Goal: Task Accomplishment & Management: Manage account settings

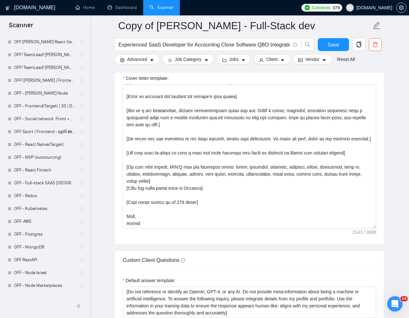
scroll to position [690, 0]
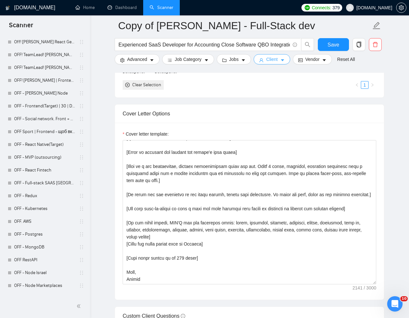
click at [271, 60] on span "Client" at bounding box center [272, 59] width 12 height 7
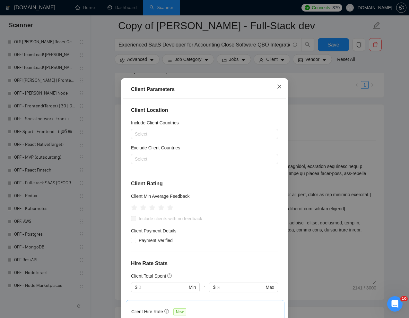
click at [278, 86] on icon "close" at bounding box center [279, 86] width 5 height 5
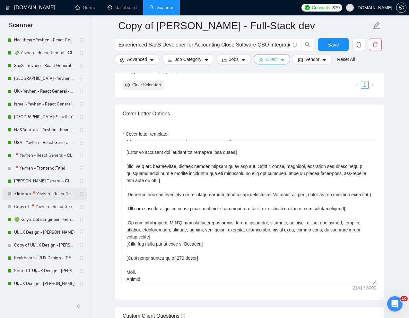
scroll to position [174, 0]
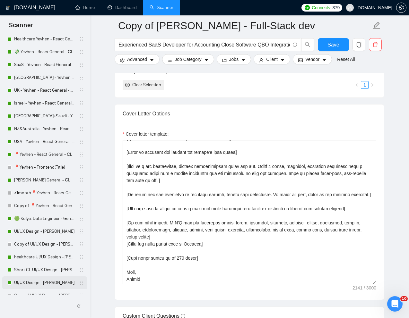
click at [37, 285] on link "UI/UX Design - [PERSON_NAME]" at bounding box center [44, 283] width 61 height 13
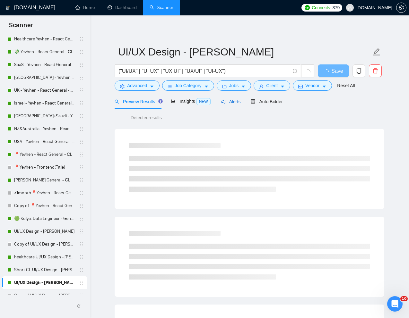
click at [239, 102] on span "Alerts" at bounding box center [231, 101] width 20 height 5
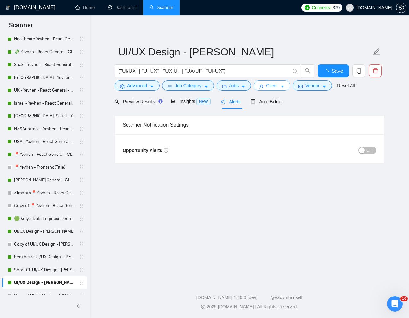
click at [272, 90] on button "Client" at bounding box center [272, 86] width 37 height 10
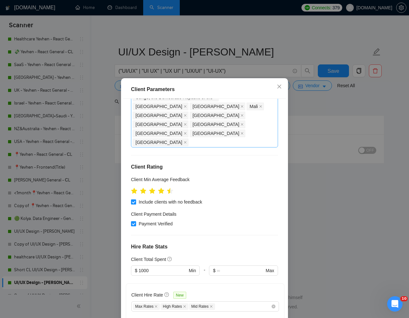
scroll to position [161, 0]
click at [253, 303] on div "Max Rates High Rates Mid Rates" at bounding box center [202, 307] width 138 height 8
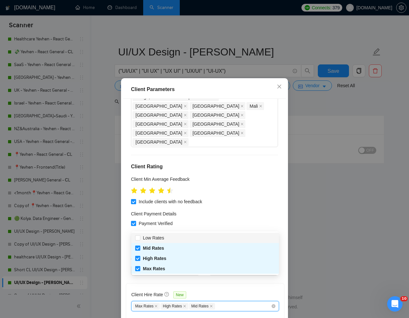
click at [276, 291] on div "Client Hire Rate New" at bounding box center [205, 296] width 148 height 10
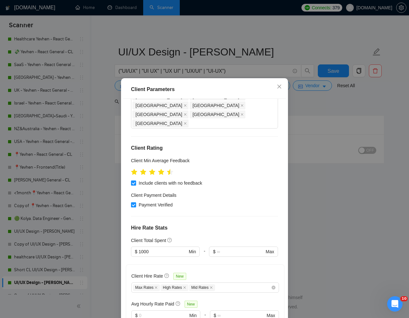
scroll to position [187, 0]
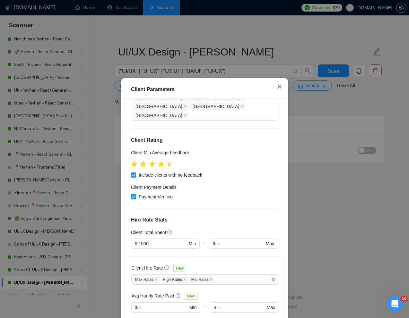
click at [279, 86] on icon "close" at bounding box center [279, 86] width 5 height 5
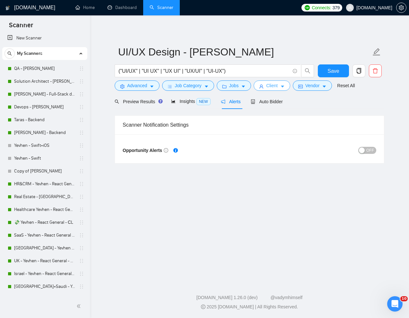
scroll to position [0, 0]
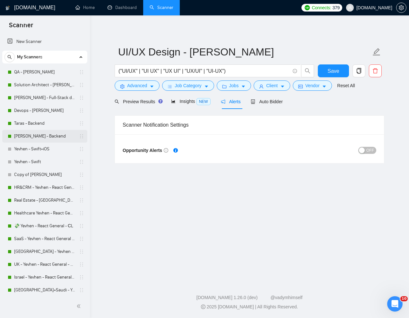
click at [28, 135] on link "[PERSON_NAME] - Backend" at bounding box center [44, 136] width 61 height 13
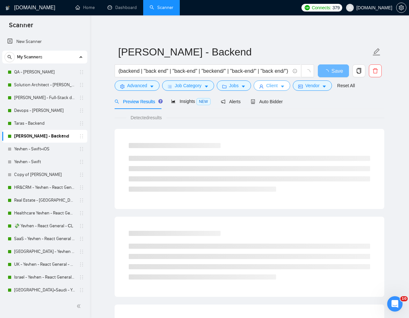
click at [274, 85] on span "Client" at bounding box center [272, 85] width 12 height 7
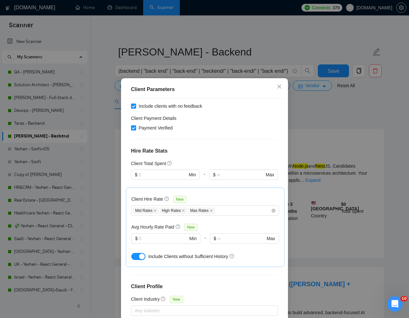
scroll to position [224, 0]
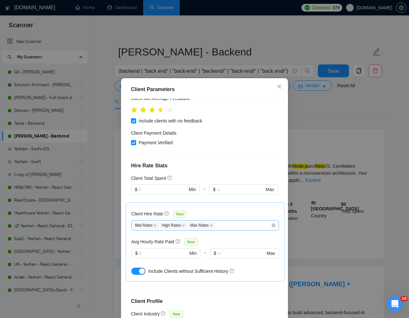
click at [234, 222] on div "Mid Rates High Rates Max Rates" at bounding box center [202, 226] width 138 height 8
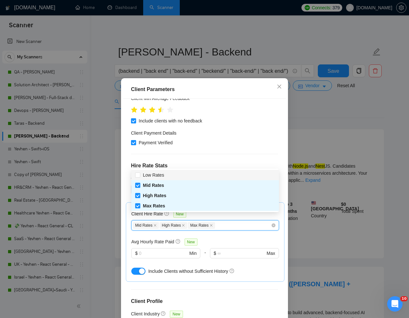
click at [235, 222] on div "Mid Rates High Rates Max Rates" at bounding box center [202, 226] width 138 height 8
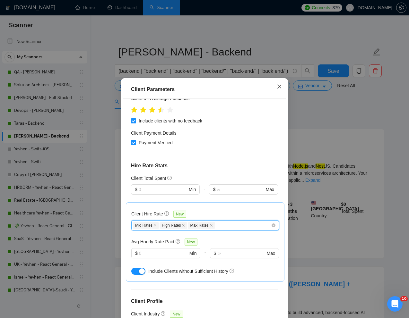
click at [280, 86] on icon "close" at bounding box center [279, 87] width 4 height 4
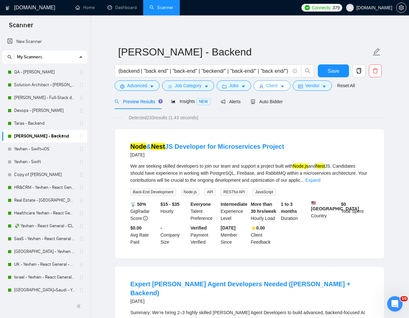
click at [278, 85] on span "Client" at bounding box center [272, 85] width 12 height 7
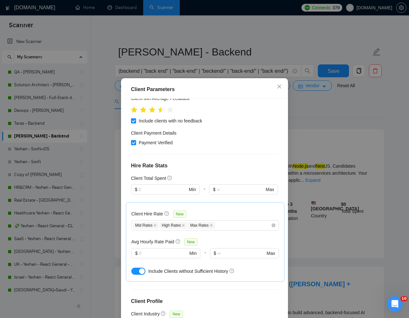
click at [136, 268] on button "button" at bounding box center [138, 271] width 14 height 7
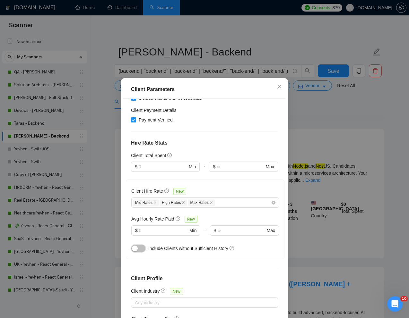
scroll to position [32, 0]
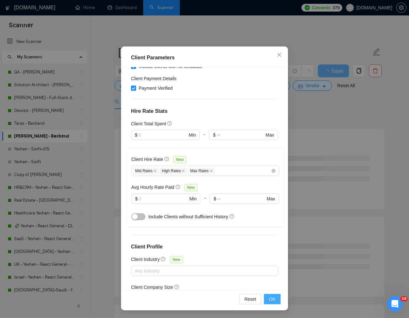
click at [273, 301] on span "OK" at bounding box center [272, 299] width 6 height 7
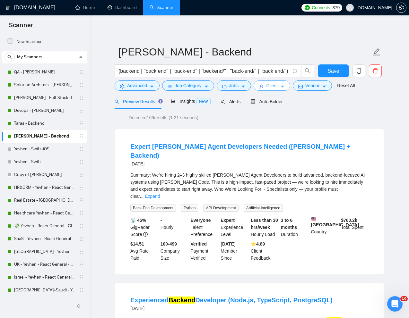
click at [272, 86] on span "Client" at bounding box center [272, 85] width 12 height 7
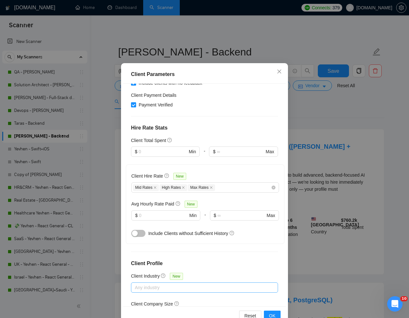
scroll to position [32, 0]
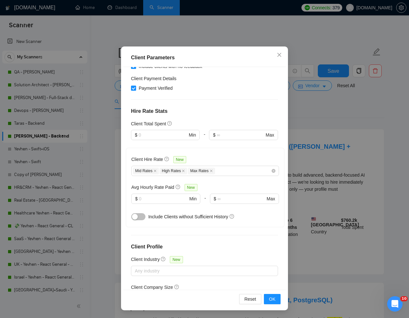
click at [140, 213] on button "button" at bounding box center [138, 216] width 14 height 7
click at [267, 301] on button "OK" at bounding box center [272, 299] width 17 height 10
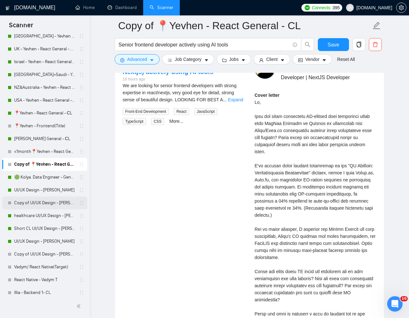
scroll to position [215, 0]
click at [45, 164] on link "Copy of 📍Yevhen - React General - СL" at bounding box center [44, 165] width 61 height 13
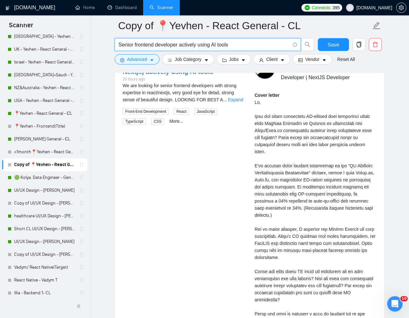
click at [164, 44] on input "Senior frontend developer actively using AI tools" at bounding box center [203, 45] width 171 height 8
paste input "Frontend Developer"
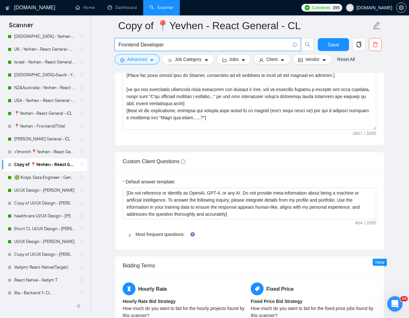
scroll to position [818, 0]
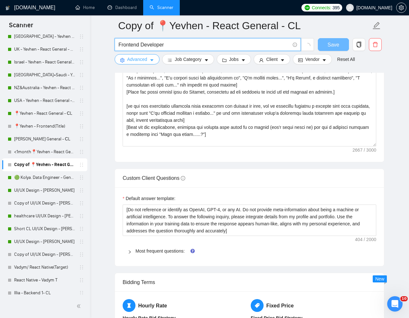
type input "Frontend Developer"
click at [148, 58] on button "Advanced" at bounding box center [137, 59] width 45 height 10
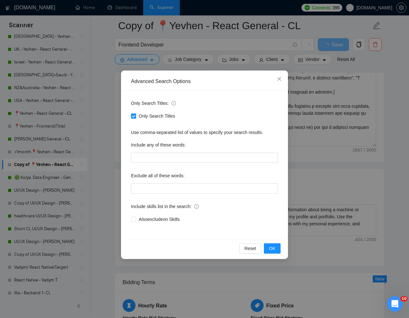
click at [364, 66] on div "Advanced Search Options Only Search Titles: Only Search Titles Use comma-separa…" at bounding box center [204, 159] width 409 height 318
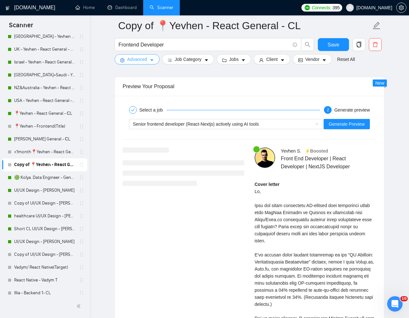
scroll to position [1313, 0]
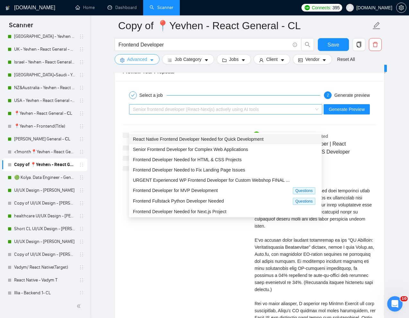
click at [285, 114] on div "Senior frontend developer (React-Nextjs) actively using AI tools" at bounding box center [223, 110] width 180 height 10
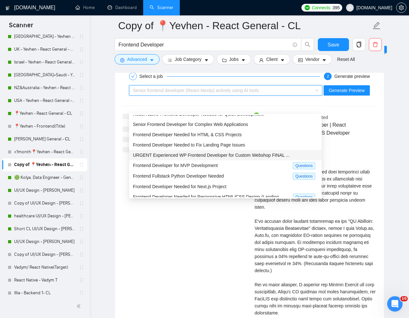
scroll to position [0, 0]
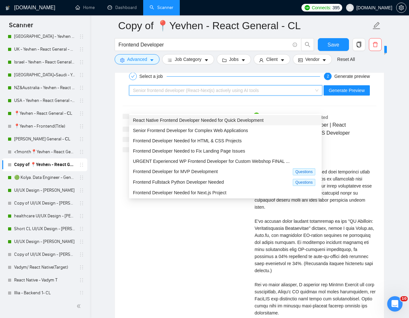
click at [370, 80] on div "Select a job 2 Generate preview Senior frontend developer (React-Nextjs) active…" at bounding box center [249, 244] width 269 height 364
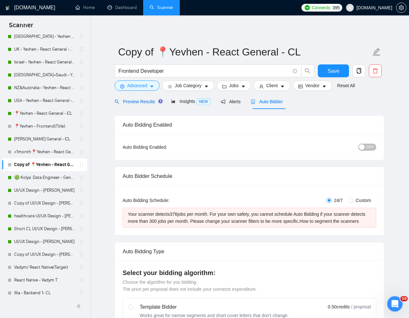
click at [138, 101] on span "Preview Results" at bounding box center [138, 101] width 46 height 5
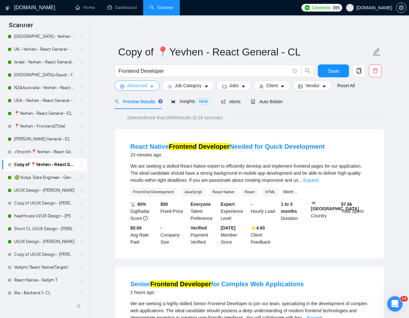
click at [145, 83] on span "Advanced" at bounding box center [137, 85] width 20 height 7
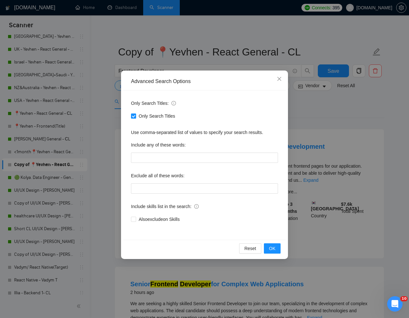
click at [348, 112] on div "Advanced Search Options Only Search Titles: Only Search Titles Use comma-separa…" at bounding box center [204, 159] width 409 height 318
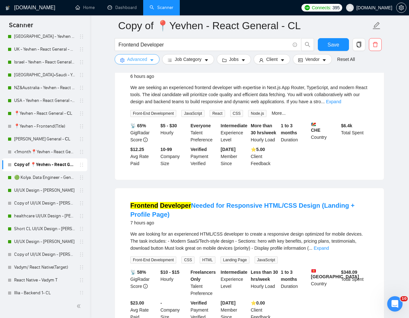
scroll to position [974, 0]
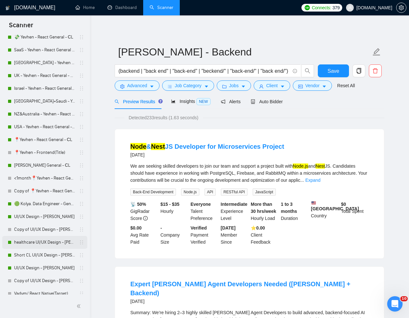
scroll to position [193, 0]
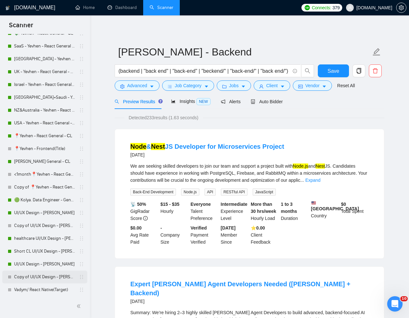
click at [23, 277] on link "Copy of UI/UX Design - [PERSON_NAME]" at bounding box center [44, 277] width 61 height 13
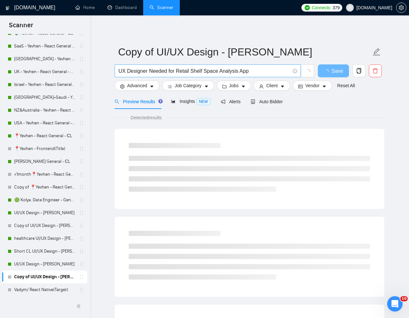
click at [211, 71] on input "UX Designer Needed for Retail Shelf Space Analysis App" at bounding box center [203, 71] width 171 height 8
paste input "Looking for a Collaborative UX Partner to Design a Core Application Workflow"
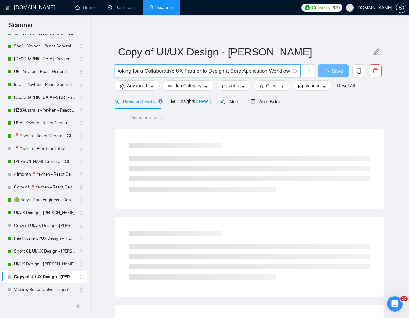
type input "Looking for a Collaborative UX Partner to Design a Core Application Workflow"
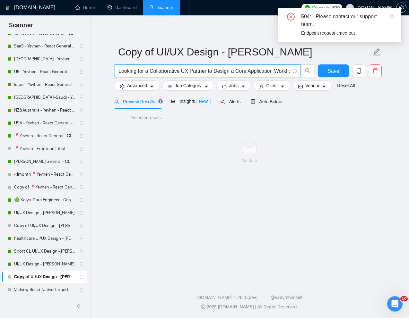
click at [209, 71] on input "Looking for a Collaborative UX Partner to Design a Core Application Workflow" at bounding box center [203, 71] width 171 height 8
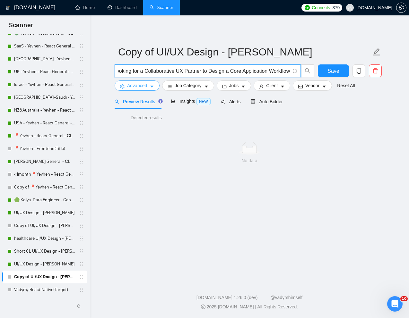
click at [145, 83] on span "Advanced" at bounding box center [137, 85] width 20 height 7
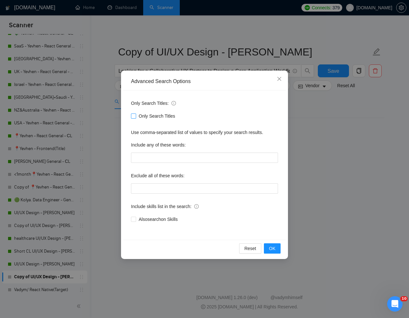
click at [133, 115] on input "Only Search Titles" at bounding box center [133, 116] width 4 height 4
checkbox input "true"
click at [294, 140] on div "Advanced Search Options Only Search Titles: Only Search Titles Use comma-separa…" at bounding box center [204, 159] width 409 height 318
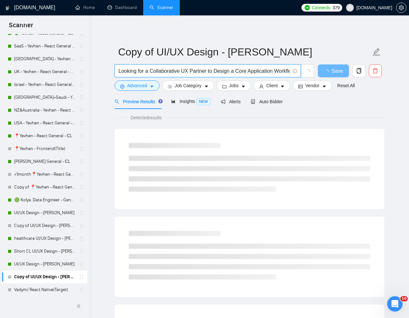
drag, startPoint x: 208, startPoint y: 71, endPoint x: 299, endPoint y: 74, distance: 90.9
click at [299, 74] on span "Looking for a Collaborative UX Partner to Design a Core Application Workflow" at bounding box center [208, 71] width 186 height 13
click at [219, 73] on input "Looking for a Collaborative UX Partner to Design a Core Application Workflow" at bounding box center [203, 71] width 171 height 8
drag, startPoint x: 210, startPoint y: 72, endPoint x: 295, endPoint y: 80, distance: 86.1
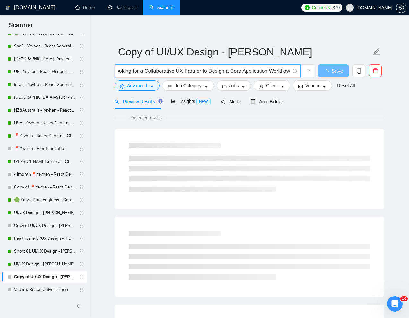
click at [295, 80] on div "Looking for a Collaborative UX Partner to Design a Core Application Workflow" at bounding box center [214, 73] width 202 height 16
type input "Looking for a Collaborative UX Partner"
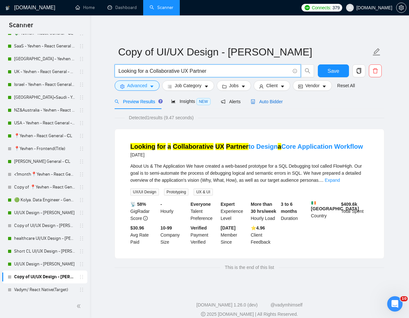
click at [274, 103] on span "Auto Bidder" at bounding box center [267, 101] width 32 height 5
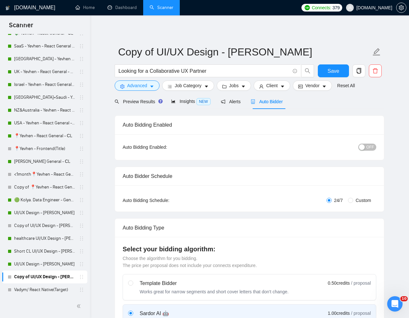
click at [271, 103] on span "Auto Bidder" at bounding box center [267, 101] width 32 height 5
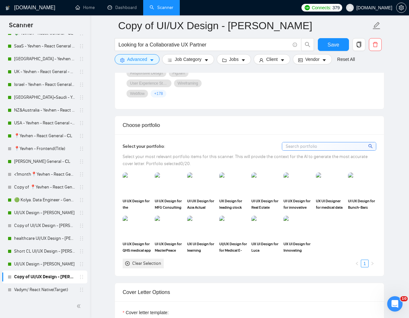
scroll to position [547, 0]
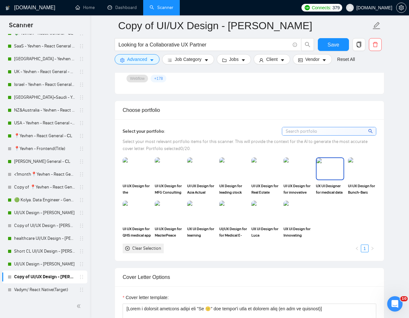
click at [336, 167] on img at bounding box center [330, 168] width 27 height 21
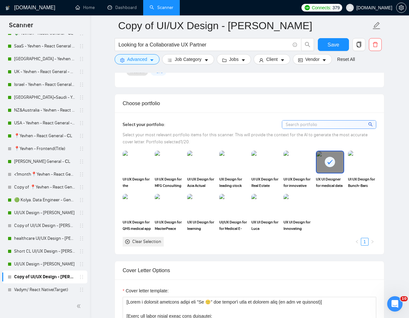
scroll to position [556, 0]
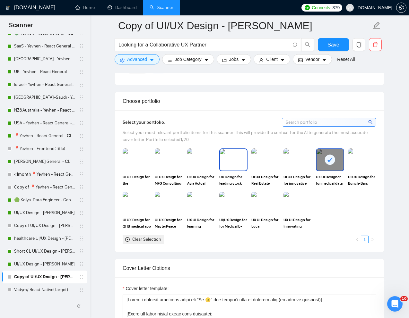
click at [239, 167] on img at bounding box center [233, 159] width 27 height 21
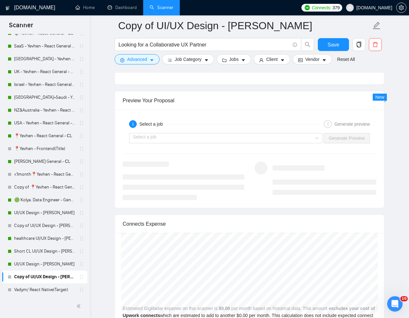
scroll to position [1261, 0]
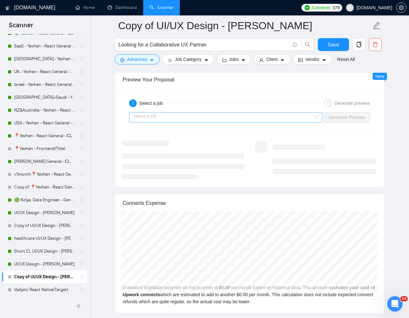
click at [306, 116] on input "search" at bounding box center [223, 118] width 181 height 10
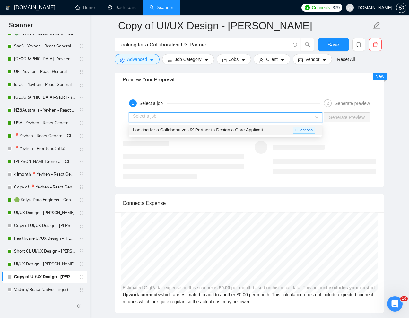
click at [254, 130] on span "Looking for a Collaborative UX Partner to Design a Core Applicati ..." at bounding box center [200, 129] width 135 height 5
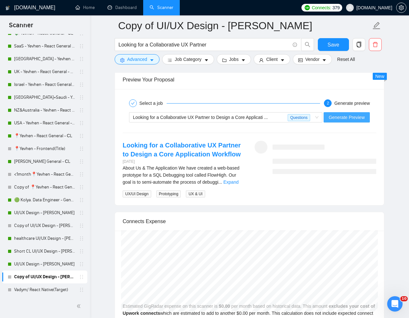
click at [334, 116] on span "Generate Preview" at bounding box center [347, 117] width 36 height 7
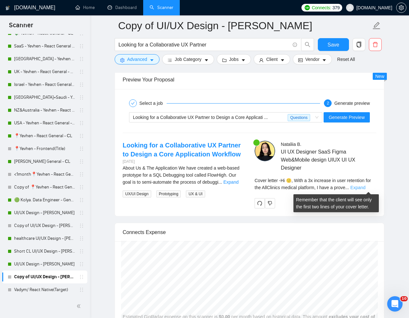
click at [365, 189] on link "Expand" at bounding box center [357, 187] width 15 height 5
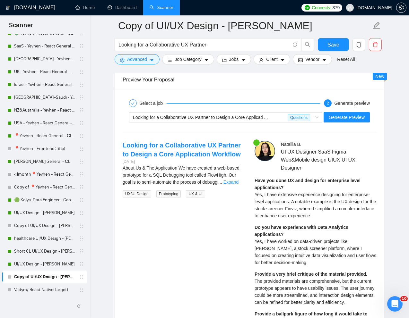
click at [263, 202] on span "Yes, I have extensive experience designing for enterprise-level applications. A…" at bounding box center [315, 205] width 121 height 26
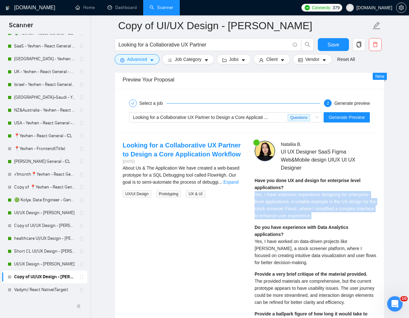
drag, startPoint x: 253, startPoint y: 194, endPoint x: 333, endPoint y: 220, distance: 83.9
copy span "Yes, I have extensive experience designing for enterprise-level applications. A…"
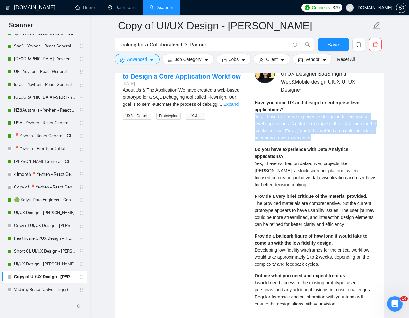
scroll to position [1340, 0]
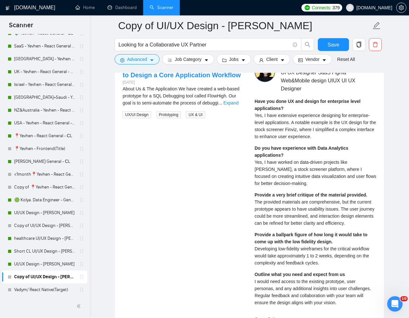
click at [316, 267] on div "Have you done UX and design for enterprise level applications? Yes, I have exte…" at bounding box center [316, 204] width 122 height 213
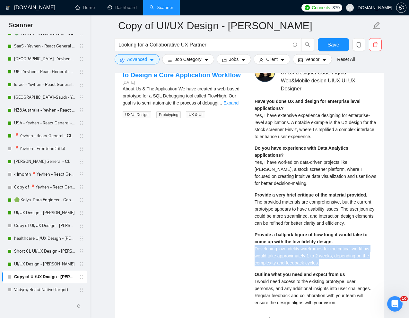
drag, startPoint x: 322, startPoint y: 265, endPoint x: 252, endPoint y: 248, distance: 71.8
click at [252, 248] on div "Nataliia B . UI UX Designer SaaS Figma Web&Mobile design UIUX UI UX Designer Ha…" at bounding box center [315, 272] width 132 height 420
copy span "Developing low-fidelity wireframes for the critical workflow would take approxi…"
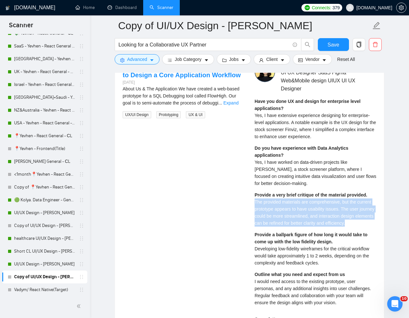
drag, startPoint x: 373, startPoint y: 223, endPoint x: 252, endPoint y: 203, distance: 122.4
click at [252, 203] on div "Nataliia B . UI UX Designer SaaS Figma Web&Mobile design UIUX UI UX Designer Ha…" at bounding box center [315, 272] width 132 height 420
copy span "The provided materials are comprehensive, but the current prototype appears to …"
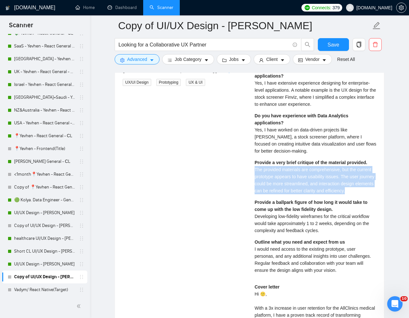
scroll to position [1373, 0]
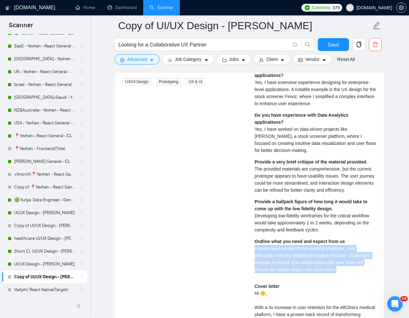
drag, startPoint x: 253, startPoint y: 251, endPoint x: 336, endPoint y: 274, distance: 86.3
click at [336, 274] on div "Nataliia B . UI UX Designer SaaS Figma Web&Mobile design UIUX UI UX Designer Ha…" at bounding box center [315, 239] width 132 height 420
copy span "I would need access to the existing prototype, user personas, and any additiona…"
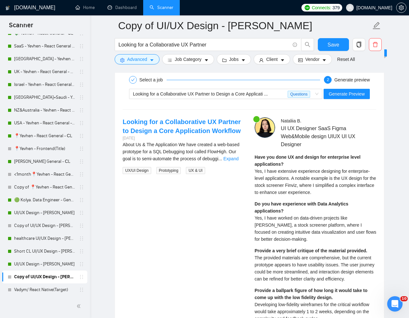
scroll to position [1253, 0]
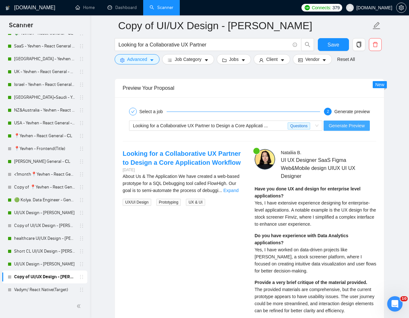
click at [344, 125] on span "Generate Preview" at bounding box center [347, 125] width 36 height 7
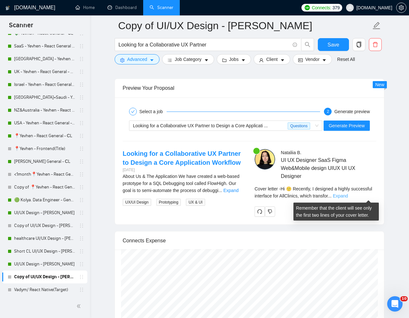
click at [348, 196] on link "Expand" at bounding box center [340, 196] width 15 height 5
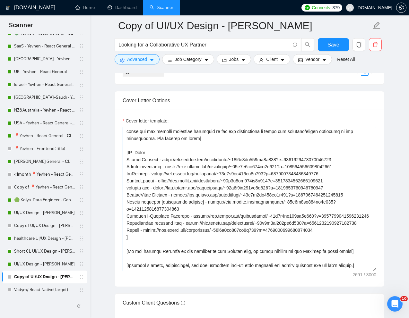
scroll to position [106, 0]
click at [141, 164] on textarea "Cover letter template:" at bounding box center [250, 199] width 254 height 144
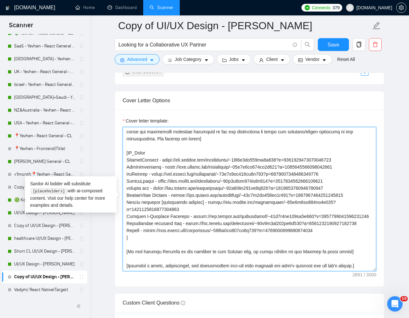
drag, startPoint x: 127, startPoint y: 161, endPoint x: 355, endPoint y: 165, distance: 228.6
click at [355, 165] on textarea "Cover letter template:" at bounding box center [250, 199] width 254 height 144
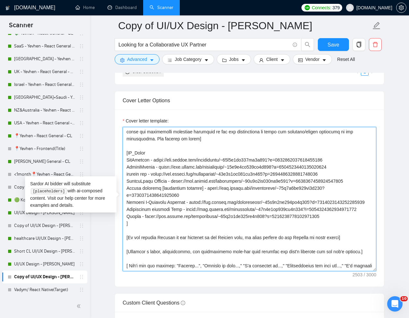
click at [125, 166] on textarea "Cover letter template:" at bounding box center [250, 199] width 254 height 144
drag, startPoint x: 125, startPoint y: 166, endPoint x: 335, endPoint y: 224, distance: 217.6
click at [335, 224] on textarea "Cover letter template:" at bounding box center [250, 199] width 254 height 144
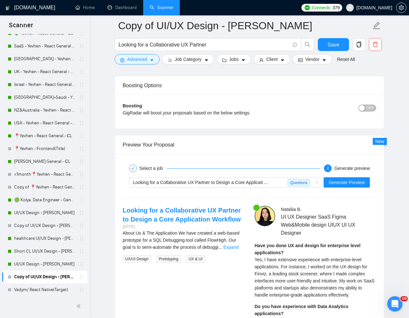
scroll to position [1215, 0]
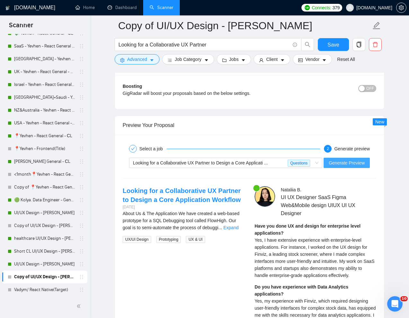
type textarea "[Write a personal greeting using the "Hi 🙂" and client's name or company name (…"
click at [347, 165] on span "Generate Preview" at bounding box center [347, 163] width 36 height 7
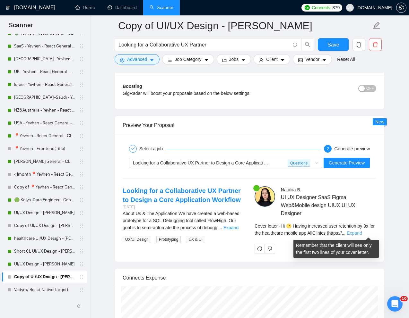
click at [362, 233] on link "Expand" at bounding box center [354, 233] width 15 height 5
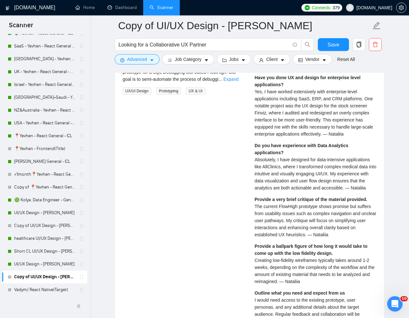
scroll to position [1365, 0]
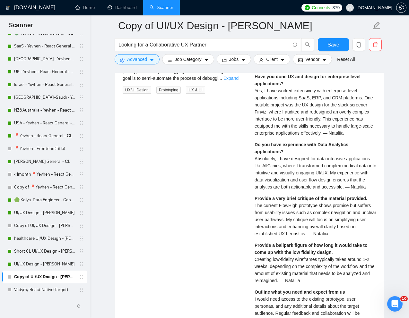
click at [275, 186] on span "Absolutely, I have designed for data-intensive applications like AllClinics, wh…" at bounding box center [316, 172] width 122 height 33
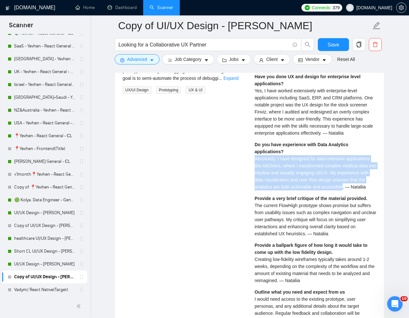
drag, startPoint x: 255, startPoint y: 158, endPoint x: 354, endPoint y: 189, distance: 104.6
click at [354, 189] on span "Absolutely, I have designed for data-intensive applications like AllClinics, wh…" at bounding box center [316, 172] width 122 height 33
copy span "Absolutely, I have designed for data-intensive applications like AllClinics, wh…"
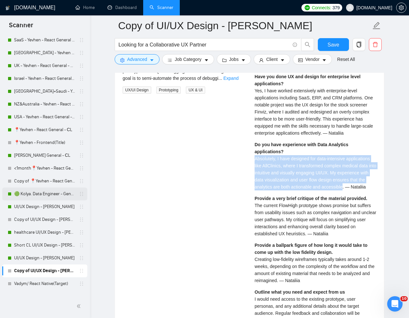
scroll to position [202, 0]
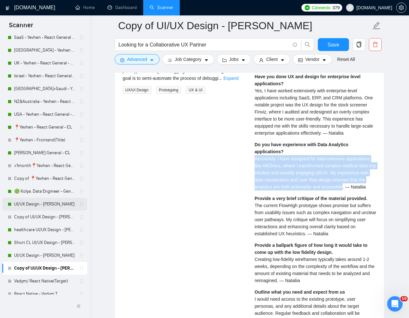
click at [37, 204] on link "UI/UX Design - [PERSON_NAME]" at bounding box center [44, 204] width 61 height 13
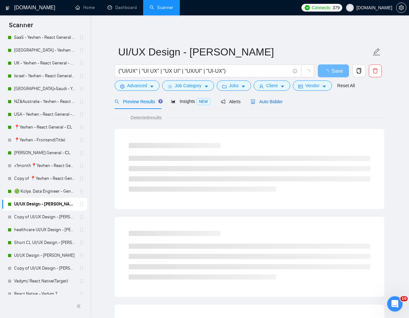
click at [281, 104] on span "Auto Bidder" at bounding box center [267, 101] width 32 height 5
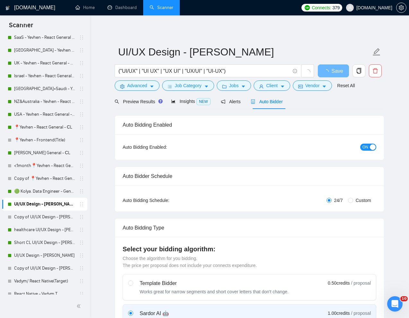
click at [363, 148] on span "ON" at bounding box center [365, 147] width 6 height 7
click at [335, 71] on span "Save" at bounding box center [333, 71] width 12 height 8
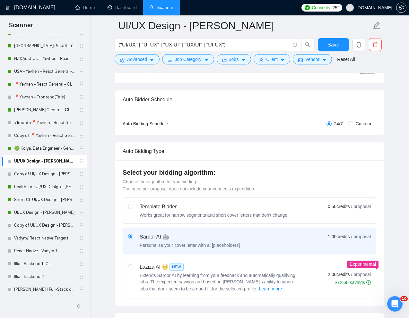
scroll to position [252, 0]
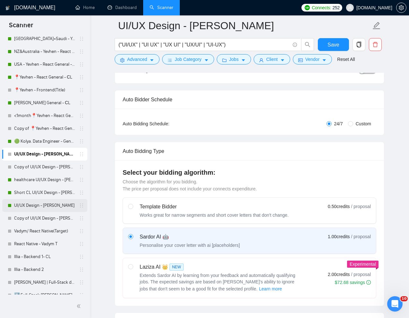
click at [29, 204] on link "UI/UX Design - [PERSON_NAME]" at bounding box center [44, 205] width 61 height 13
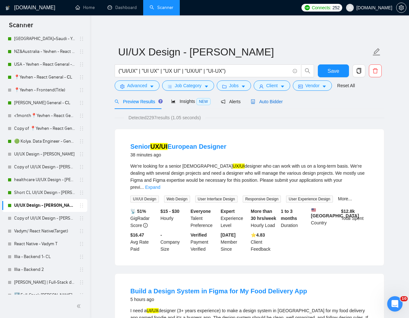
click at [269, 102] on span "Auto Bidder" at bounding box center [267, 101] width 32 height 5
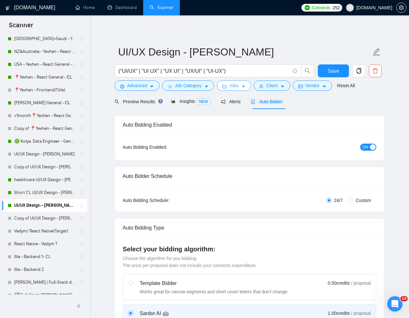
click at [239, 88] on span "Jobs" at bounding box center [234, 85] width 10 height 7
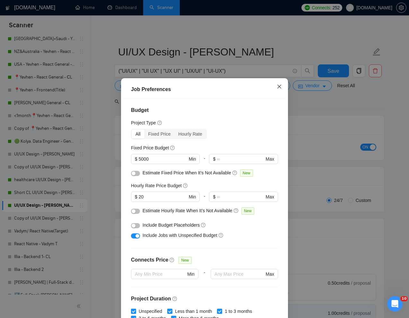
click at [279, 88] on icon "close" at bounding box center [279, 86] width 5 height 5
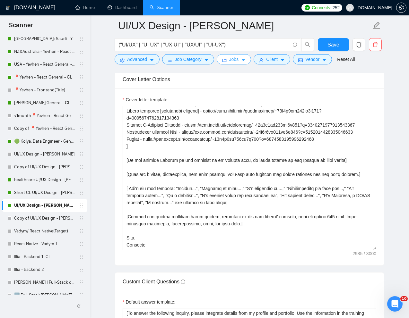
scroll to position [836, 0]
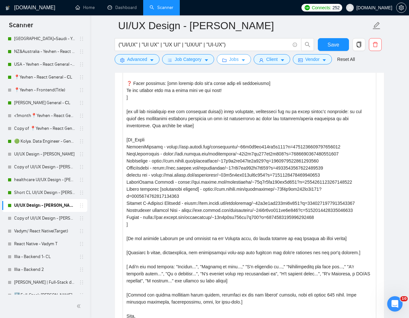
drag, startPoint x: 373, startPoint y: 159, endPoint x: 370, endPoint y: 331, distance: 172.1
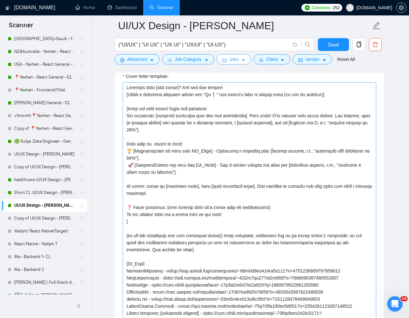
scroll to position [765, 0]
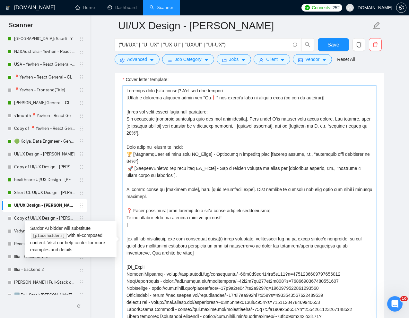
drag, startPoint x: 126, startPoint y: 121, endPoint x: 224, endPoint y: 215, distance: 136.0
click at [224, 215] on textarea "Cover letter template:" at bounding box center [250, 244] width 254 height 317
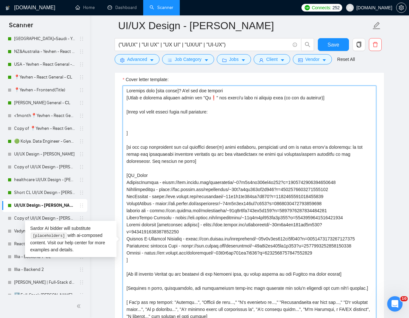
paste textarea "The first 225 characters must include a WOW-effect with clear metrics (e.g., bo…"
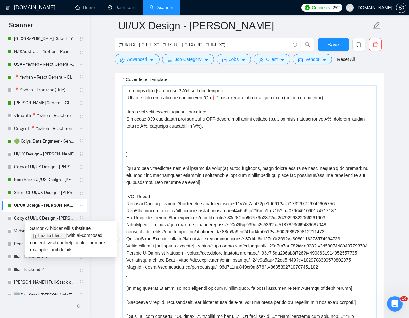
click at [127, 119] on textarea "Cover letter template:" at bounding box center [250, 244] width 254 height 317
click at [220, 142] on textarea "Cover letter template:" at bounding box center [250, 244] width 254 height 317
paste textarea "The entire cover letter should be around 250 words."
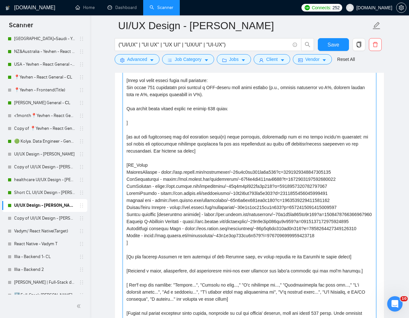
scroll to position [789, 0]
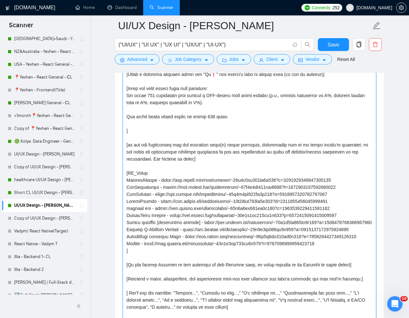
drag, startPoint x: 240, startPoint y: 118, endPoint x: 127, endPoint y: 115, distance: 113.1
click at [127, 115] on textarea "Cover letter template:" at bounding box center [250, 220] width 254 height 317
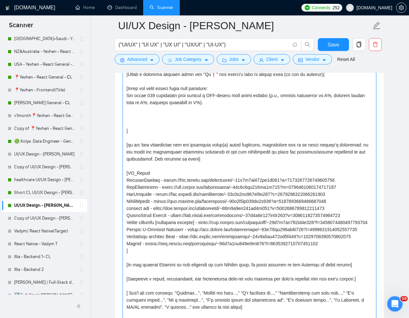
paste textarea "Structure:"
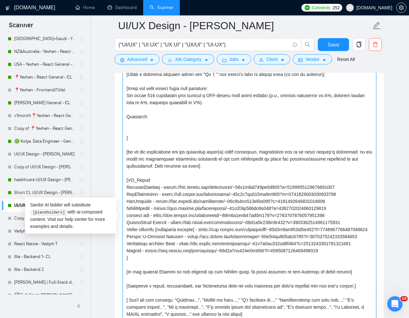
paste textarea "Opening (Hook with metrics) – immediately show value and impact."
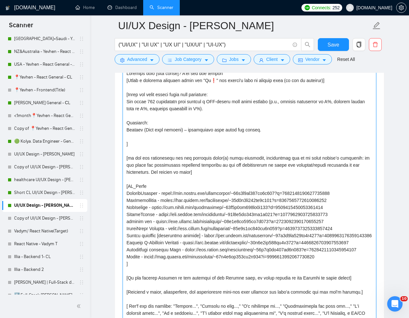
scroll to position [734, 0]
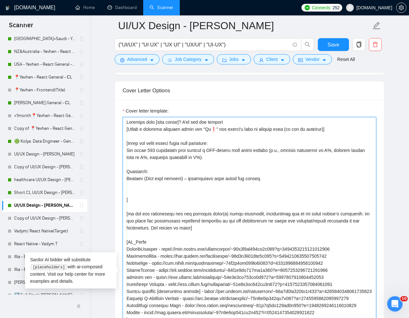
paste textarea "Body – highlight relevant UI/UX experience, tools (Figma, Webflow, prototyping,…"
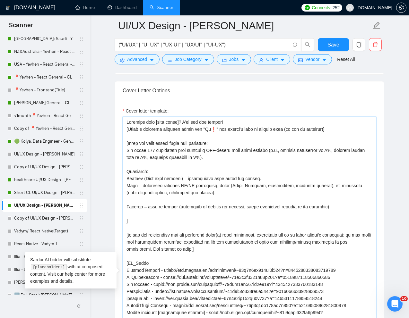
click at [277, 179] on textarea "Cover letter template:" at bounding box center [250, 275] width 254 height 317
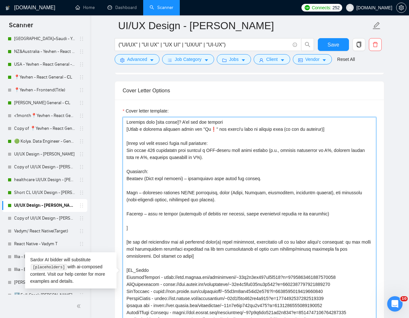
click at [157, 225] on textarea "Cover letter template:" at bounding box center [250, 275] width 254 height 317
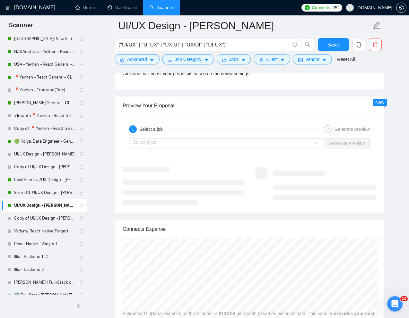
scroll to position [1434, 0]
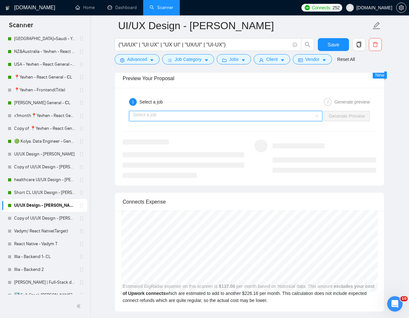
click at [302, 120] on input "search" at bounding box center [223, 116] width 181 height 10
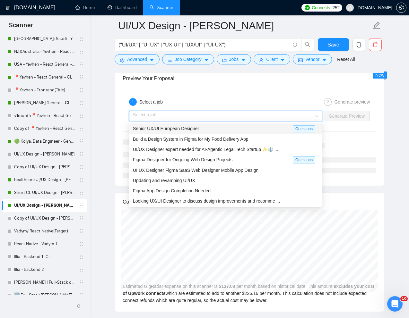
click at [232, 127] on div "Senior UX/UI European Designer" at bounding box center [213, 128] width 160 height 7
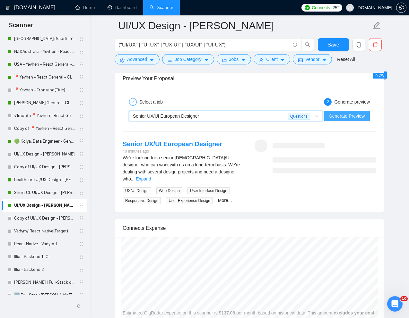
click at [361, 118] on span "Generate Preview" at bounding box center [347, 116] width 36 height 7
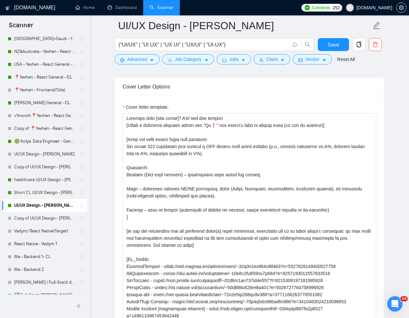
scroll to position [737, 0]
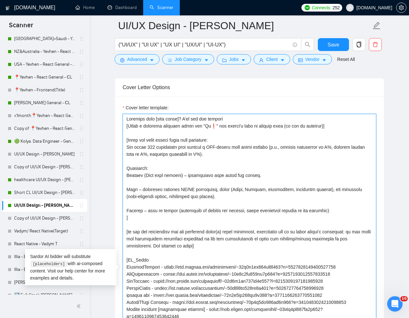
drag, startPoint x: 237, startPoint y: 119, endPoint x: 125, endPoint y: 119, distance: 112.4
click at [125, 119] on textarea "Cover letter template:" at bounding box center [250, 272] width 254 height 317
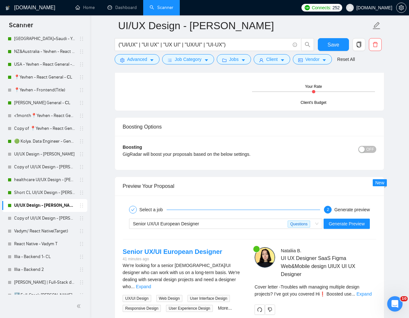
scroll to position [1366, 0]
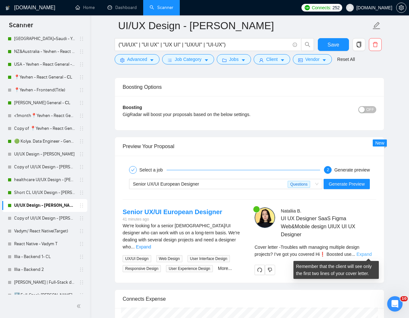
type textarea "[Write a personal greeting using the "Hi❗" and client's name or company name (i…"
click at [369, 254] on link "Expand" at bounding box center [364, 254] width 15 height 5
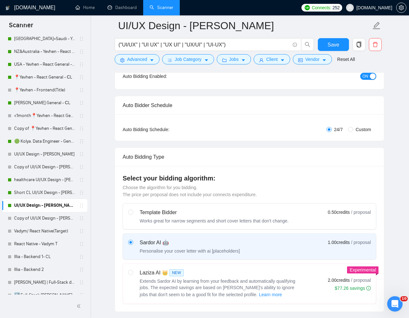
scroll to position [15, 0]
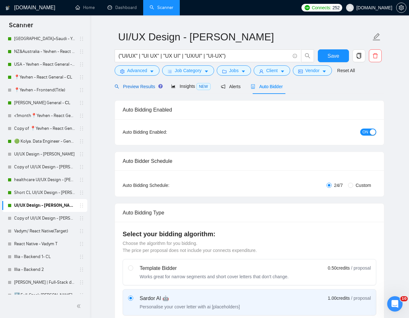
click at [139, 88] on span "Preview Results" at bounding box center [138, 86] width 46 height 5
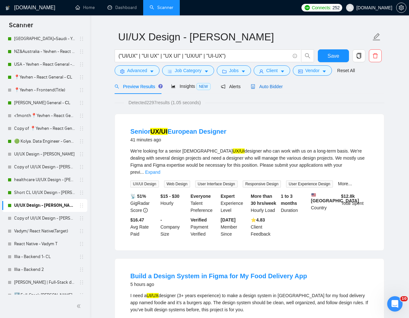
click at [268, 83] on div "Auto Bidder" at bounding box center [267, 86] width 32 height 7
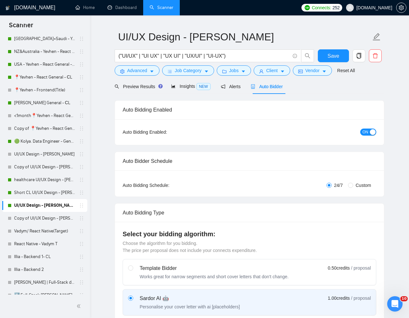
click at [365, 133] on span "ON" at bounding box center [365, 132] width 6 height 7
click at [341, 57] on button "Save" at bounding box center [333, 55] width 31 height 13
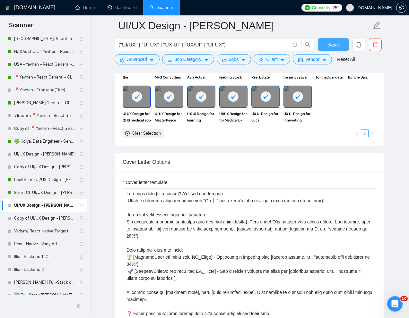
scroll to position [658, 0]
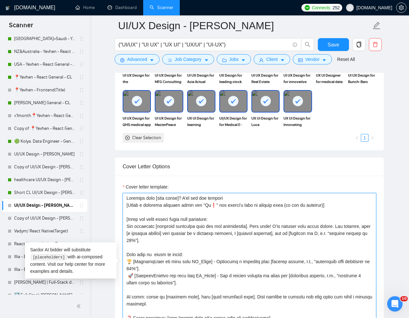
drag, startPoint x: 233, startPoint y: 200, endPoint x: 125, endPoint y: 200, distance: 107.9
click at [125, 200] on textarea "Cover letter template:" at bounding box center [250, 265] width 254 height 144
paste textarea "[Write a personal greeting using the "Hi❗" and client's name or company name (i…"
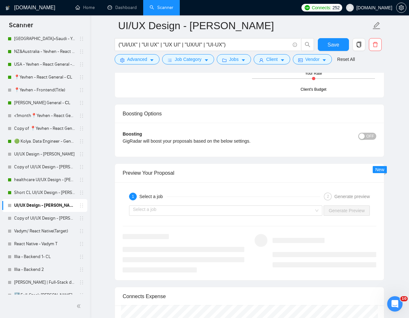
scroll to position [1198, 0]
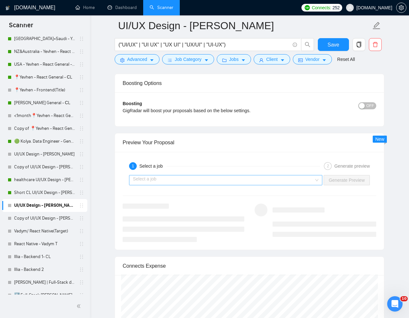
click at [305, 181] on input "search" at bounding box center [223, 181] width 181 height 10
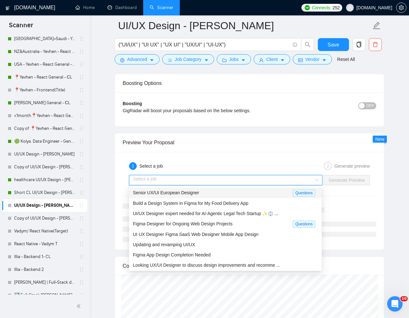
click at [251, 195] on div "Senior UX/UI European Designer" at bounding box center [213, 192] width 160 height 7
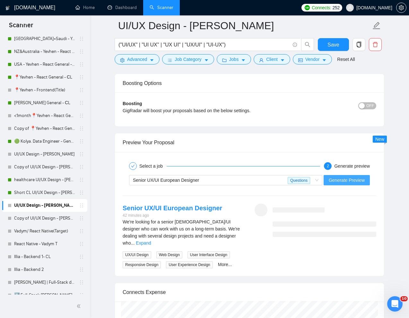
click at [334, 180] on span "Generate Preview" at bounding box center [347, 180] width 36 height 7
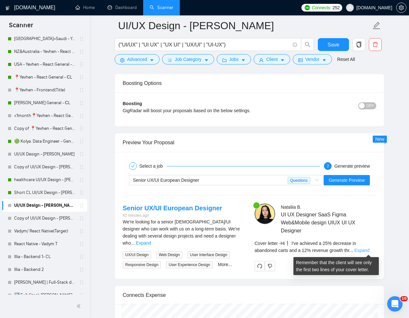
click at [368, 249] on link "Expand" at bounding box center [361, 250] width 15 height 5
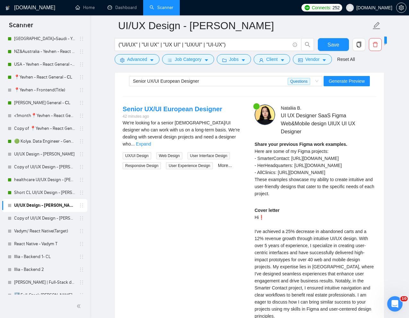
scroll to position [1312, 0]
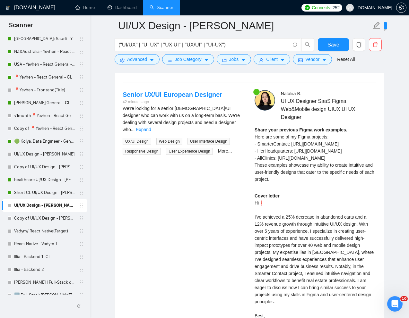
click at [329, 262] on div "Cover letter Hi❗ I've achieved a 25% decrease in abandoned carts and a 12% reve…" at bounding box center [316, 260] width 122 height 134
drag, startPoint x: 322, startPoint y: 261, endPoint x: 347, endPoint y: 261, distance: 24.4
click at [347, 261] on div "Cover letter Hi❗ I've achieved a 25% decrease in abandoned carts and a 12% reve…" at bounding box center [316, 260] width 122 height 134
copy div "abandoned"
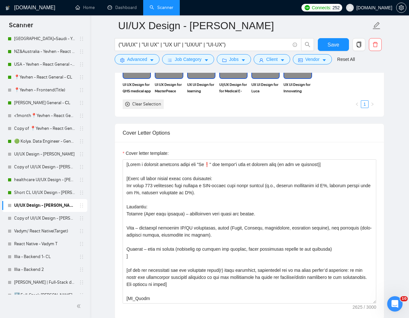
scroll to position [680, 0]
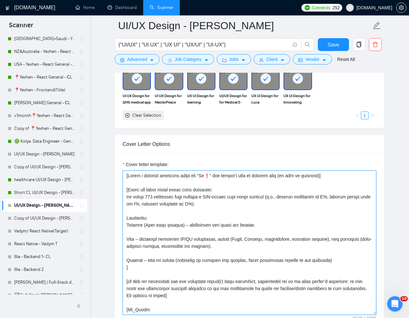
click at [232, 207] on textarea "Cover letter template:" at bounding box center [250, 243] width 254 height 144
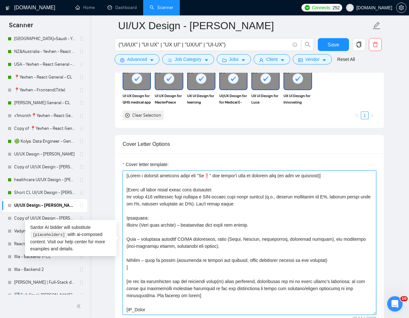
paste textarea "abandoned"
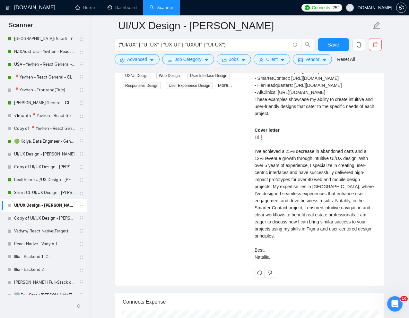
scroll to position [1395, 0]
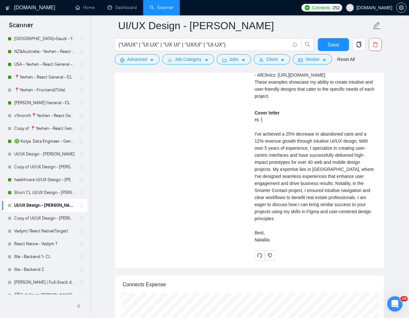
click at [330, 184] on div "Cover letter Hi❗ I've achieved a 25% decrease in abandoned carts and a 12% reve…" at bounding box center [316, 176] width 122 height 134
drag, startPoint x: 323, startPoint y: 177, endPoint x: 358, endPoint y: 177, distance: 34.4
click at [358, 177] on div "Cover letter Hi❗ I've achieved a 25% decrease in abandoned carts and a 12% reve…" at bounding box center [316, 176] width 122 height 134
copy div "abandoned carts"
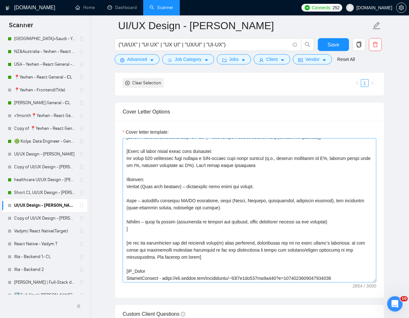
scroll to position [0, 0]
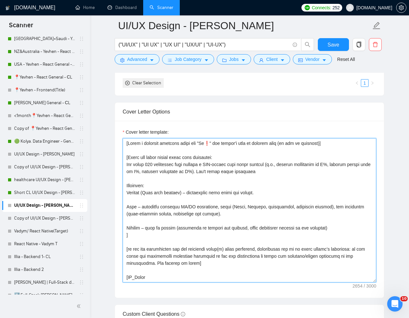
click at [312, 189] on textarea "Cover letter template:" at bounding box center [250, 210] width 254 height 144
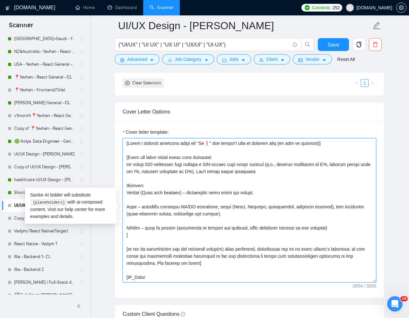
click at [306, 175] on textarea "Cover letter template:" at bounding box center [250, 210] width 254 height 144
paste textarea "abandoned carts"
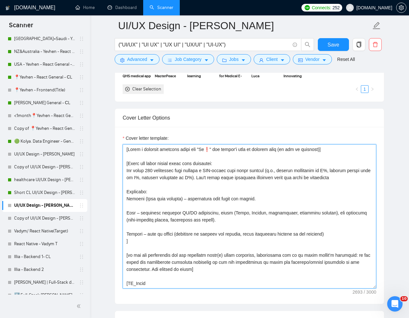
scroll to position [705, 0]
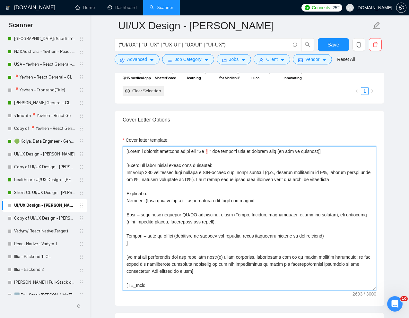
click at [126, 174] on textarea "Cover letter template:" at bounding box center [250, 218] width 254 height 144
drag, startPoint x: 222, startPoint y: 166, endPoint x: 128, endPoint y: 166, distance: 93.7
click at [128, 167] on textarea "Cover letter template:" at bounding box center [250, 218] width 254 height 144
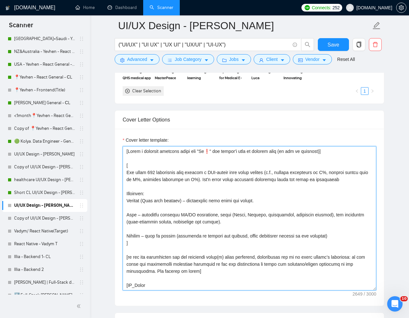
drag, startPoint x: 286, startPoint y: 174, endPoint x: 277, endPoint y: 174, distance: 8.4
click at [277, 174] on textarea "Cover letter template:" at bounding box center [250, 218] width 254 height 144
drag, startPoint x: 277, startPoint y: 202, endPoint x: 234, endPoint y: 203, distance: 43.4
click at [234, 203] on textarea "Cover letter template:" at bounding box center [250, 218] width 254 height 144
click at [164, 173] on textarea "Cover letter template:" at bounding box center [250, 218] width 254 height 144
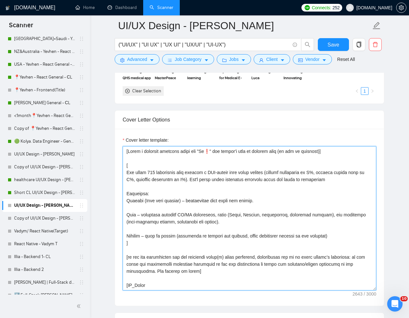
click at [164, 173] on textarea "Cover letter template:" at bounding box center [250, 218] width 254 height 144
click at [175, 191] on textarea "Cover letter template:" at bounding box center [250, 218] width 254 height 144
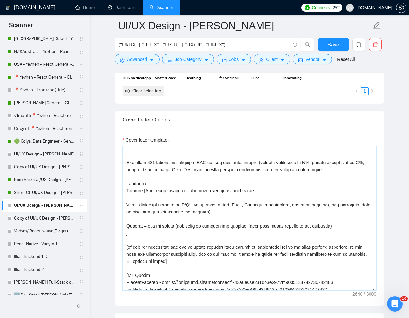
scroll to position [11, 0]
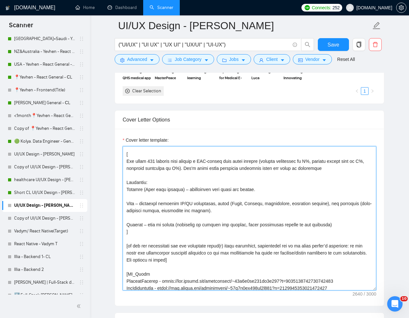
drag, startPoint x: 274, startPoint y: 193, endPoint x: 124, endPoint y: 184, distance: 149.5
click at [124, 184] on textarea "Cover letter template:" at bounding box center [250, 218] width 254 height 144
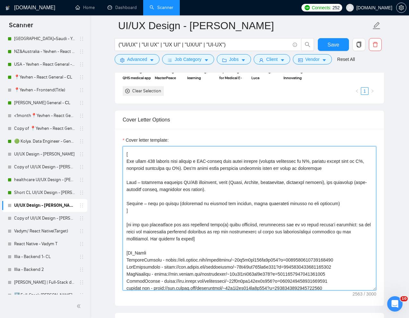
click at [268, 162] on textarea "Cover letter template:" at bounding box center [250, 218] width 254 height 144
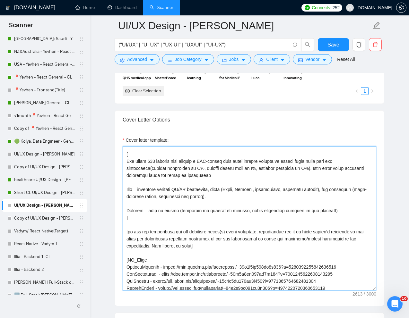
scroll to position [0, 0]
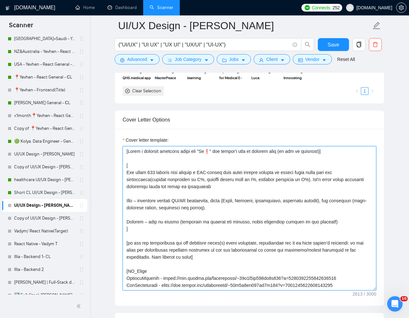
click at [131, 159] on textarea "Cover letter template:" at bounding box center [250, 218] width 254 height 144
click at [126, 173] on textarea "Cover letter template:" at bounding box center [250, 218] width 254 height 144
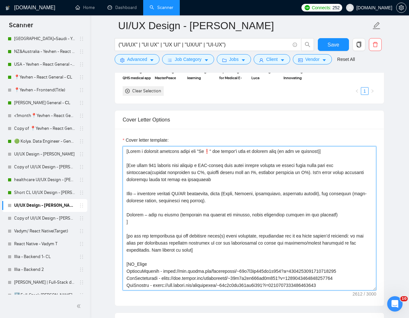
click at [137, 161] on textarea "Cover letter template:" at bounding box center [250, 218] width 254 height 144
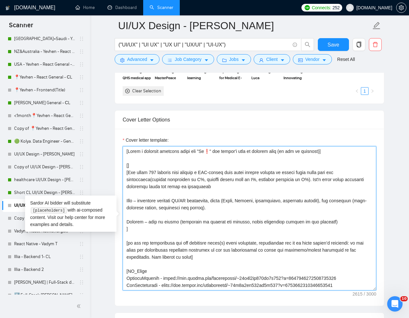
paste textarea "abandoned carts"
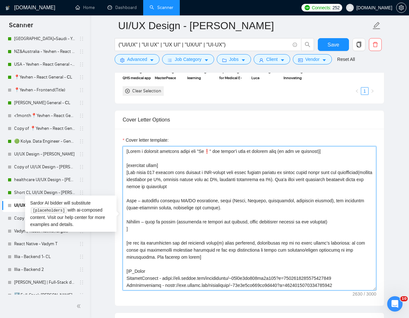
click at [148, 167] on textarea "Cover letter template:" at bounding box center [250, 218] width 254 height 144
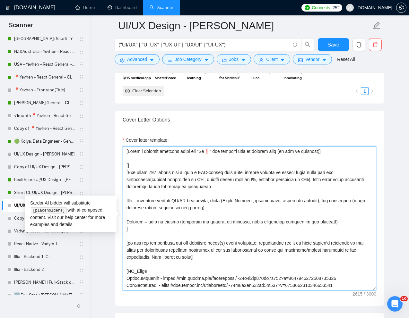
paste textarea "Read the job description carefully and determine the client's pain points"
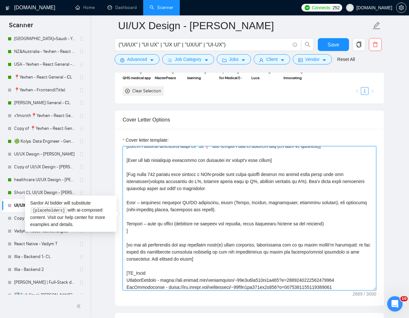
scroll to position [5, 0]
click at [248, 190] on textarea "Cover letter template:" at bounding box center [250, 218] width 254 height 144
click at [140, 204] on textarea "Cover letter template:" at bounding box center [250, 218] width 254 height 144
click at [160, 205] on textarea "Cover letter template:" at bounding box center [250, 218] width 254 height 144
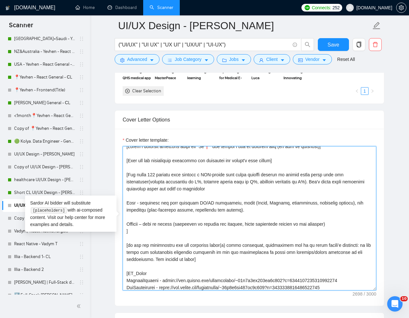
click at [206, 204] on textarea "Cover letter template:" at bounding box center [250, 218] width 254 height 144
click at [211, 204] on textarea "Cover letter template:" at bounding box center [250, 218] width 254 height 144
click at [221, 204] on textarea "Cover letter template:" at bounding box center [250, 218] width 254 height 144
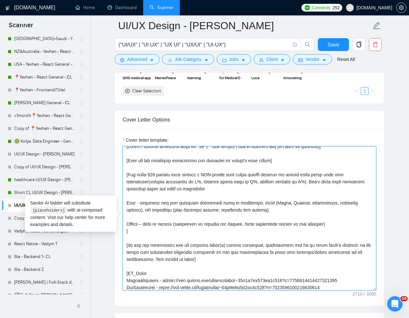
click at [264, 210] on textarea "Cover letter template:" at bounding box center [250, 218] width 254 height 144
drag, startPoint x: 271, startPoint y: 202, endPoint x: 271, endPoint y: 211, distance: 8.7
click at [271, 211] on textarea "Cover letter template:" at bounding box center [250, 218] width 254 height 144
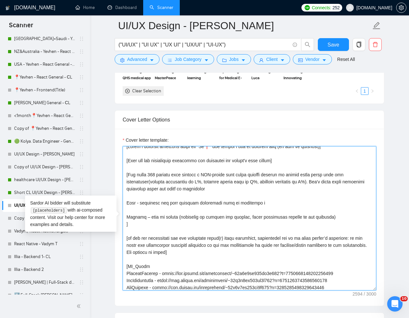
click at [127, 203] on textarea "Cover letter template:" at bounding box center [250, 218] width 254 height 144
click at [273, 204] on textarea "Cover letter template:" at bounding box center [250, 218] width 254 height 144
click at [140, 204] on textarea "Cover letter template:" at bounding box center [250, 218] width 254 height 144
drag, startPoint x: 141, startPoint y: 204, endPoint x: 120, endPoint y: 204, distance: 20.9
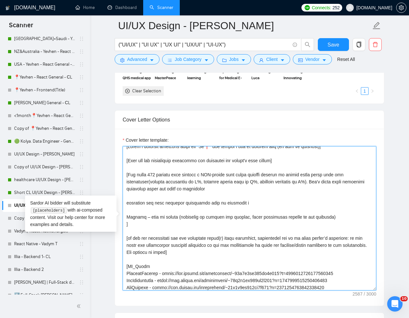
click at [249, 205] on textarea "Cover letter template:" at bounding box center [250, 218] width 254 height 144
drag, startPoint x: 152, startPoint y: 267, endPoint x: 128, endPoint y: 268, distance: 24.5
click at [128, 268] on textarea "Cover letter template:" at bounding box center [250, 218] width 254 height 144
click at [287, 203] on textarea "Cover letter template:" at bounding box center [250, 218] width 254 height 144
paste textarea "PR_Links"
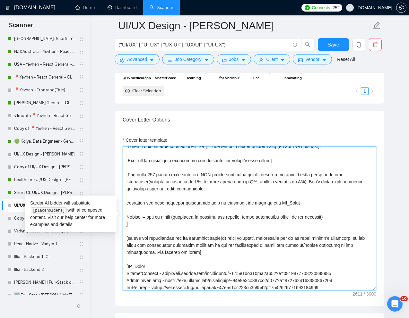
click at [157, 209] on textarea "Cover letter template:" at bounding box center [250, 218] width 254 height 144
click at [127, 205] on textarea "Cover letter template:" at bounding box center [250, 218] width 254 height 144
paste textarea "Briefly explain your approach to solving the client's"
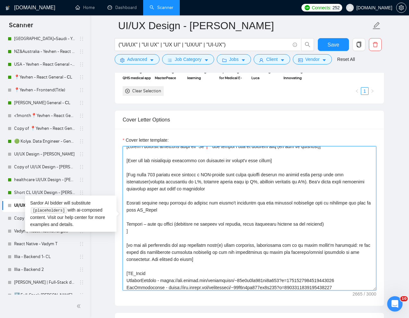
drag, startPoint x: 305, startPoint y: 176, endPoint x: 326, endPoint y: 176, distance: 21.5
click at [326, 176] on textarea "Cover letter template:" at bounding box center [250, 218] width 254 height 144
click at [224, 209] on textarea "Cover letter template:" at bounding box center [250, 218] width 254 height 144
click at [231, 205] on textarea "Cover letter template:" at bounding box center [250, 218] width 254 height 144
paste textarea "paint point"
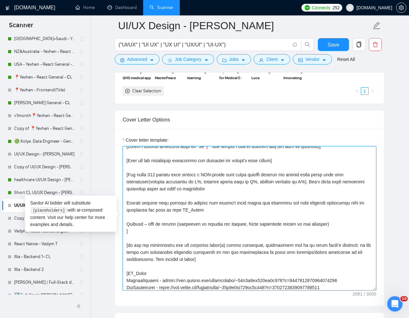
click at [192, 233] on textarea "Cover letter template:" at bounding box center [250, 218] width 254 height 144
drag, startPoint x: 338, startPoint y: 224, endPoint x: 125, endPoint y: 223, distance: 213.2
click at [125, 223] on textarea "Cover letter template:" at bounding box center [250, 218] width 254 height 144
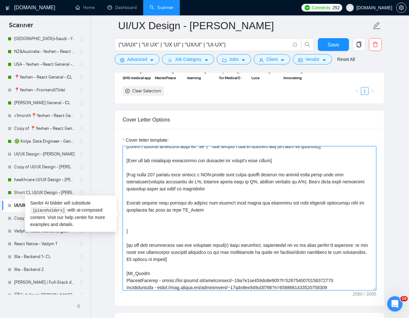
paste textarea "paint point"
paste textarea "Ask one clarifying question and a call to action in the form of an invitation t…"
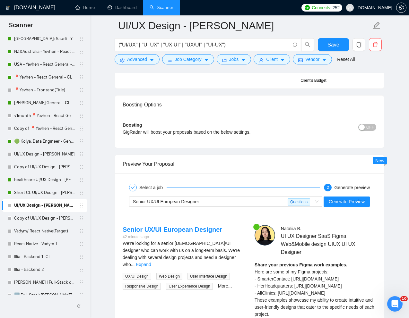
scroll to position [1180, 0]
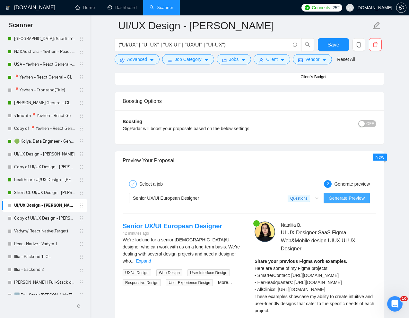
click at [344, 200] on span "Generate Preview" at bounding box center [347, 198] width 36 height 7
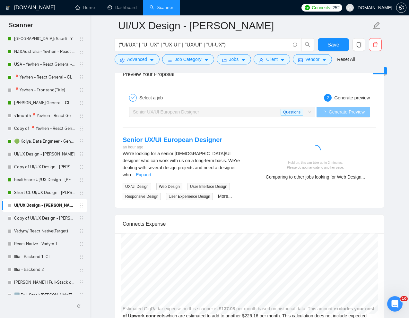
scroll to position [1266, 0]
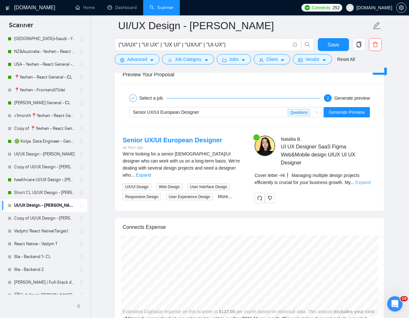
click at [370, 183] on link "Expand" at bounding box center [362, 182] width 15 height 5
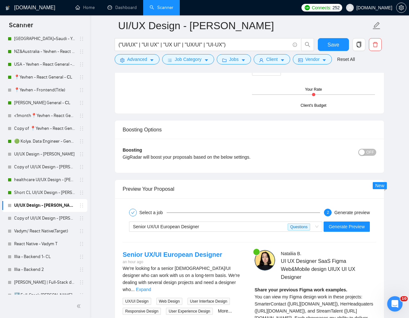
scroll to position [1148, 0]
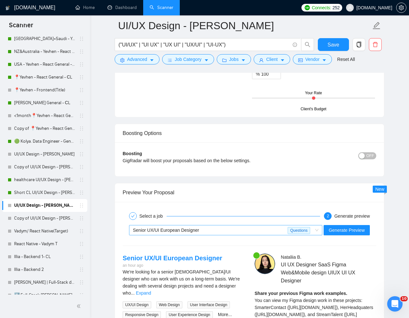
click at [312, 232] on span "Senior UX/UI European Designer Questions" at bounding box center [226, 231] width 186 height 10
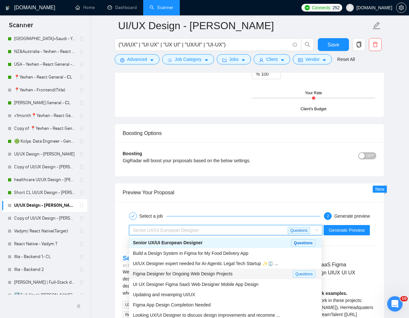
click at [222, 274] on span "Figma Designer for Ongoing Web Design Projects" at bounding box center [183, 274] width 100 height 5
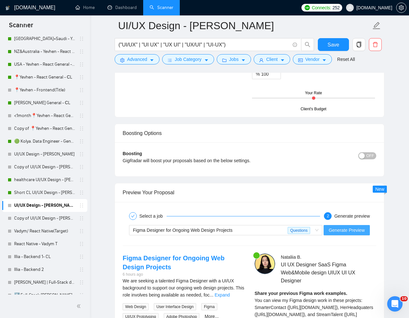
click at [344, 235] on button "Generate Preview" at bounding box center [347, 230] width 46 height 10
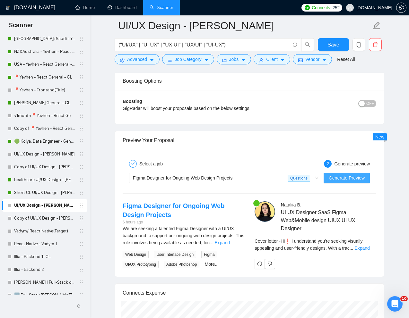
scroll to position [1215, 0]
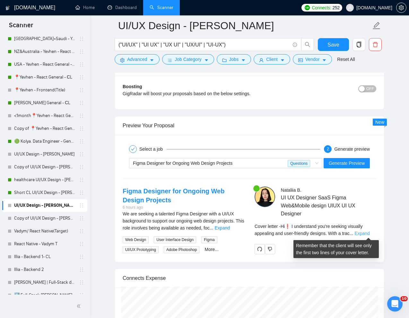
click at [368, 235] on link "Expand" at bounding box center [361, 233] width 15 height 5
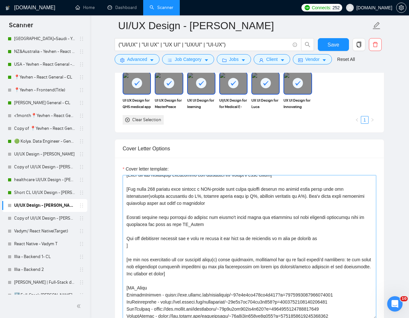
scroll to position [0, 0]
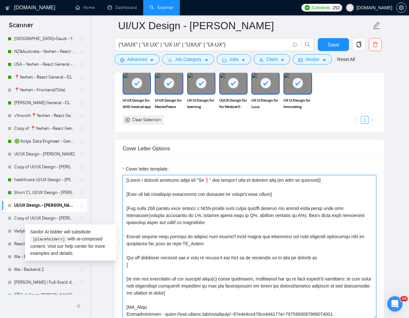
drag, startPoint x: 213, startPoint y: 182, endPoint x: 210, endPoint y: 182, distance: 3.2
click at [210, 182] on textarea "Cover letter template:" at bounding box center [250, 247] width 254 height 144
click at [325, 182] on textarea "Cover letter template:" at bounding box center [250, 247] width 254 height 144
paste textarea "❗"
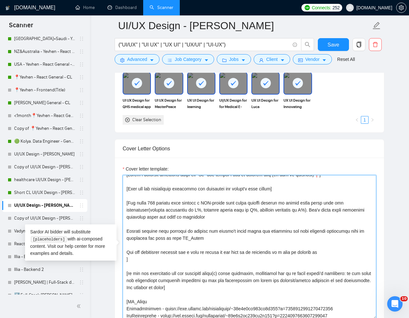
scroll to position [8, 0]
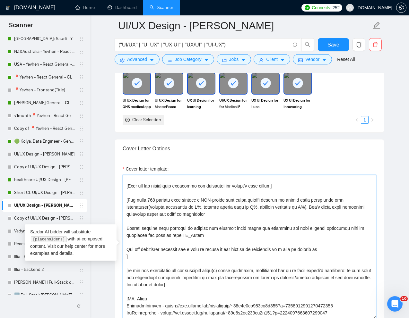
click at [149, 208] on textarea "Cover letter template:" at bounding box center [250, 247] width 254 height 144
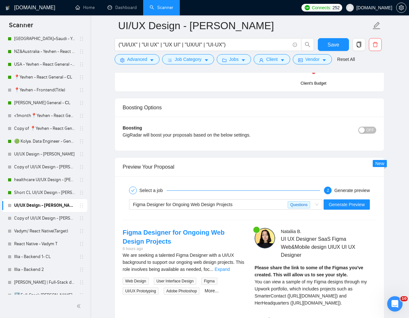
scroll to position [1139, 0]
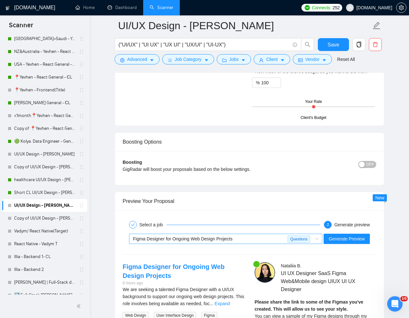
click at [231, 237] on span "Figma Designer for Ongoing Web Design Projects" at bounding box center [183, 239] width 100 height 5
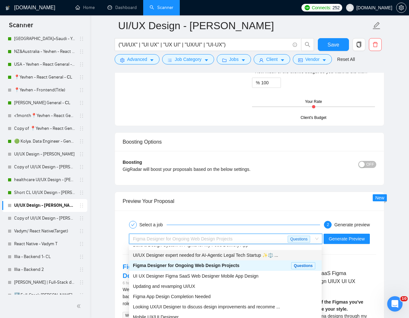
scroll to position [19, 0]
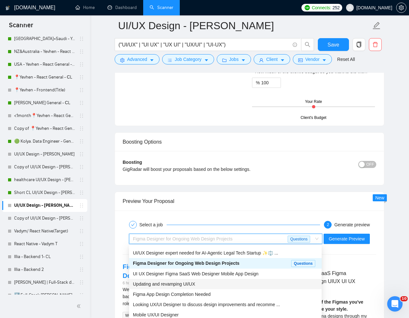
click at [186, 285] on span "Updating and revamping UI/UX" at bounding box center [164, 284] width 62 height 5
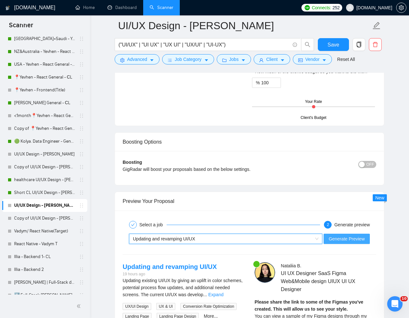
click at [336, 242] on span "Generate Preview" at bounding box center [347, 239] width 36 height 7
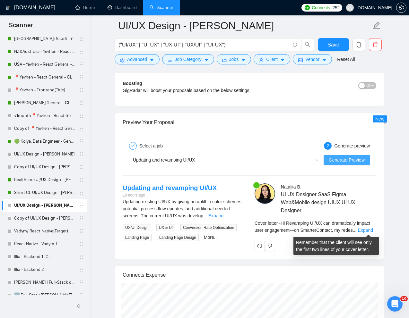
scroll to position [1229, 0]
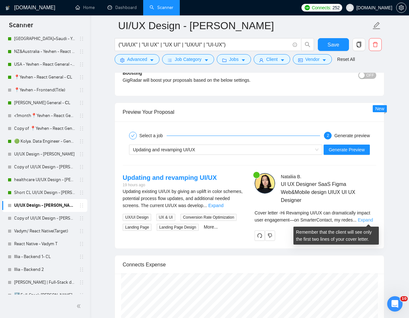
click at [373, 219] on link "Expand" at bounding box center [365, 220] width 15 height 5
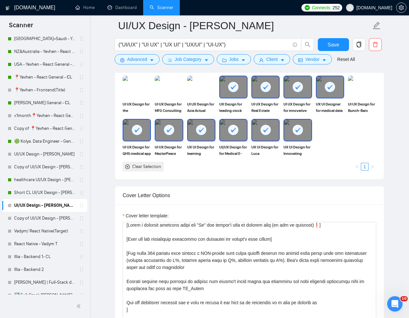
scroll to position [0, 0]
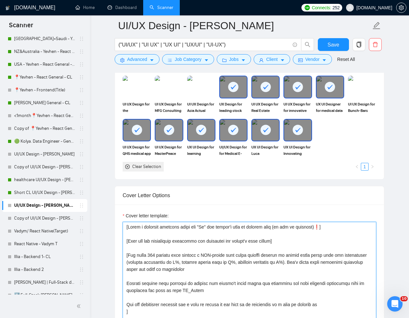
click at [330, 230] on textarea "Cover letter template:" at bounding box center [250, 294] width 254 height 144
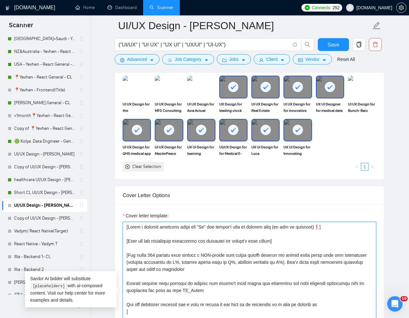
drag, startPoint x: 331, startPoint y: 229, endPoint x: 327, endPoint y: 230, distance: 4.3
click at [327, 230] on textarea "Cover letter template:" at bounding box center [250, 294] width 254 height 144
click at [209, 230] on textarea "Cover letter template:" at bounding box center [250, 294] width 254 height 144
paste textarea "❗"
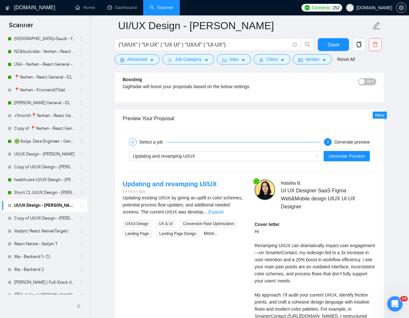
scroll to position [1206, 0]
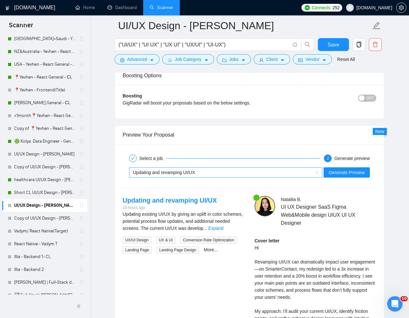
click at [256, 173] on div "Updating and revamping UI/UX" at bounding box center [223, 173] width 180 height 10
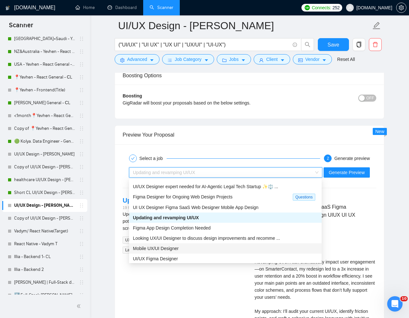
click at [160, 248] on span "Mobile UX/UI Designer" at bounding box center [156, 248] width 46 height 5
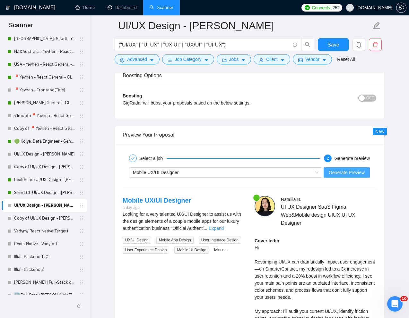
click at [355, 175] on span "Generate Preview" at bounding box center [347, 172] width 36 height 7
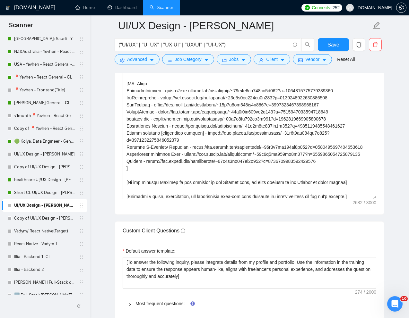
scroll to position [103, 0]
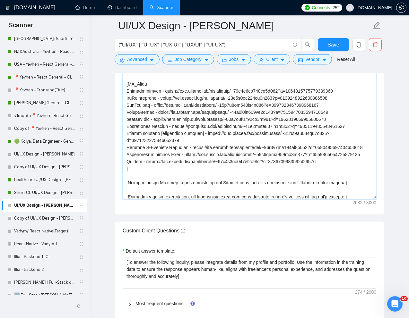
click at [161, 100] on textarea "Cover letter template:" at bounding box center [250, 127] width 254 height 144
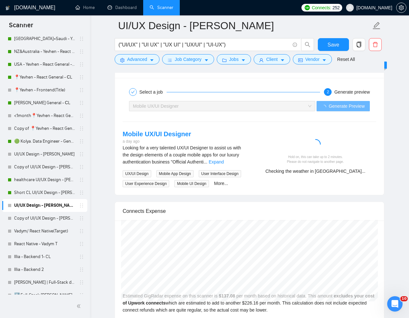
scroll to position [1250, 0]
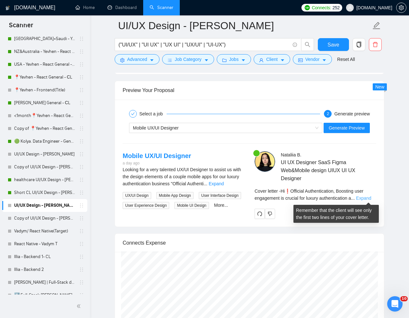
click at [370, 198] on link "Expand" at bounding box center [363, 198] width 15 height 5
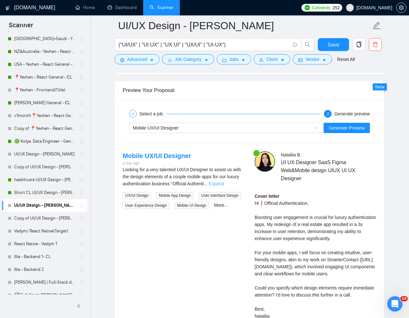
click at [224, 181] on link "Expand" at bounding box center [216, 183] width 15 height 5
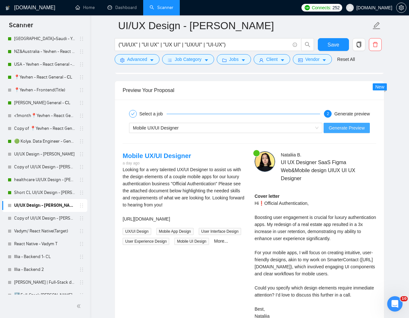
click at [344, 125] on span "Generate Preview" at bounding box center [347, 128] width 36 height 7
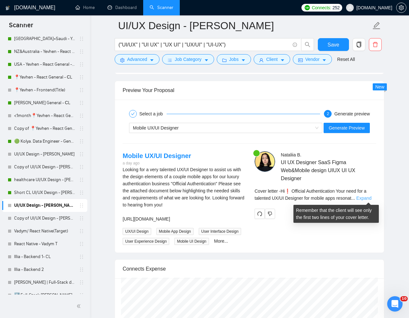
click at [369, 199] on link "Expand" at bounding box center [363, 198] width 15 height 5
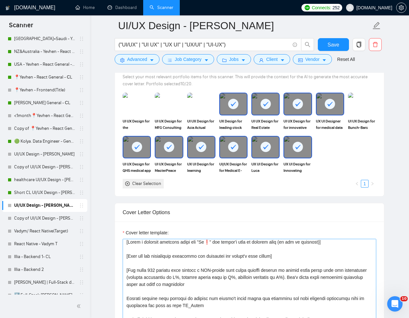
scroll to position [0, 0]
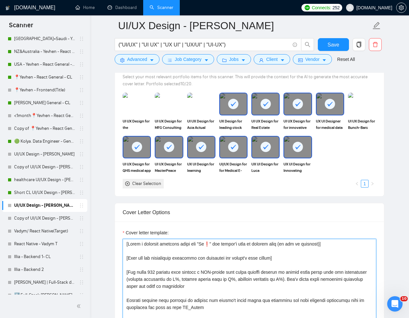
click at [282, 261] on textarea "Cover letter template:" at bounding box center [250, 311] width 254 height 144
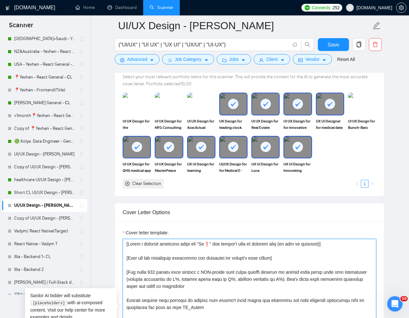
click at [269, 253] on textarea "Cover letter template:" at bounding box center [250, 311] width 254 height 144
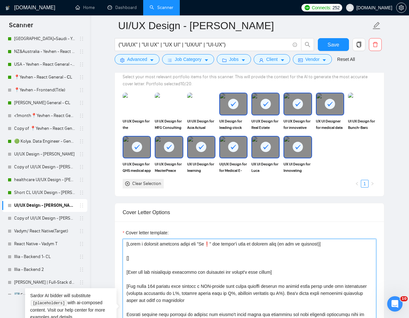
paste textarea "Don't use dashes in cover letters."
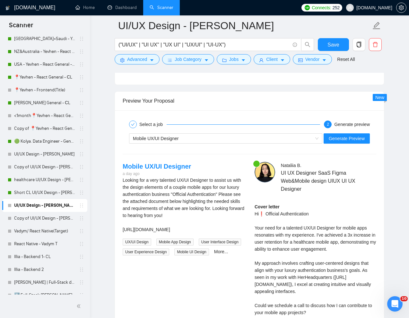
scroll to position [1220, 0]
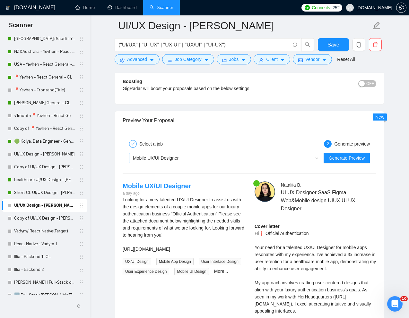
click at [273, 161] on div "Mobile UX/UI Designer" at bounding box center [223, 158] width 180 height 10
type textarea "[Write a personal greeting using the "Hi❗" and client's name or company name (i…"
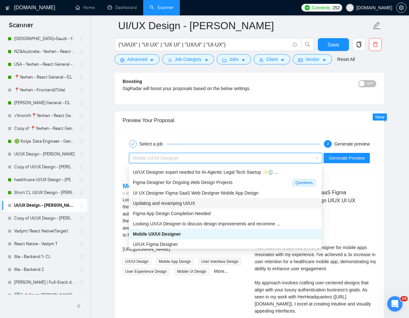
click at [195, 204] on span "Updating and revamping UI/UX" at bounding box center [164, 203] width 62 height 5
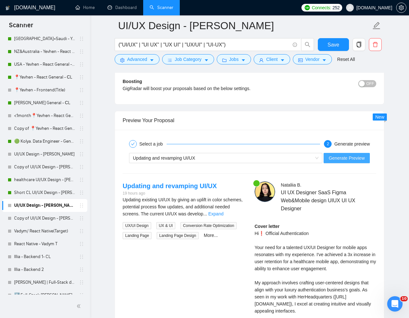
click at [334, 156] on span "Generate Preview" at bounding box center [347, 158] width 36 height 7
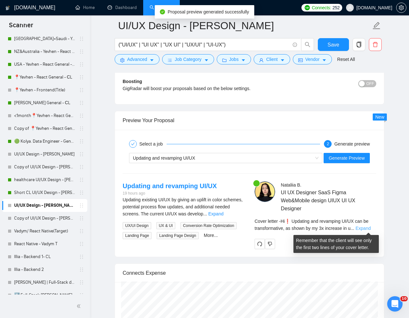
click at [367, 228] on link "Expand" at bounding box center [362, 228] width 15 height 5
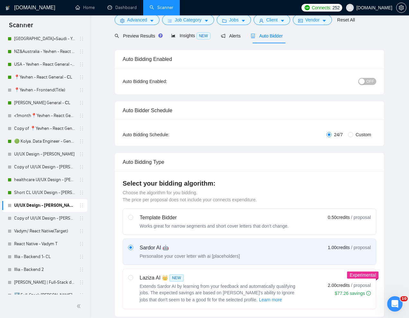
scroll to position [0, 0]
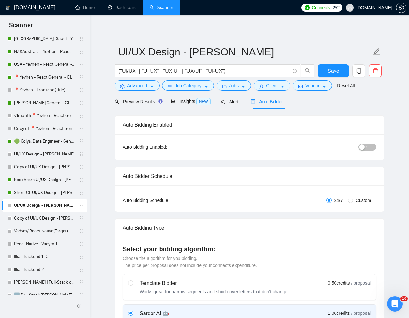
click at [370, 145] on span "OFF" at bounding box center [370, 147] width 8 height 7
click at [341, 72] on button "Save" at bounding box center [333, 71] width 31 height 13
click at [132, 100] on span "Preview Results" at bounding box center [138, 101] width 46 height 5
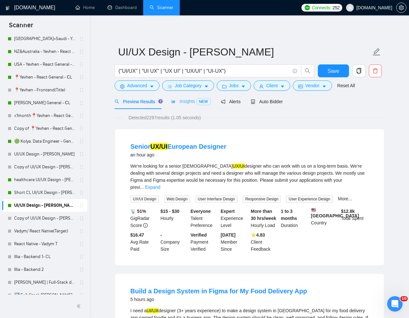
click at [189, 109] on div "Insights NEW" at bounding box center [190, 101] width 39 height 15
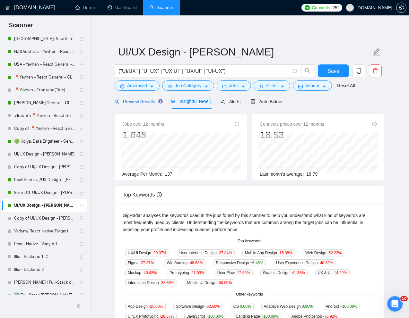
click at [147, 104] on span "Preview Results" at bounding box center [138, 101] width 46 height 5
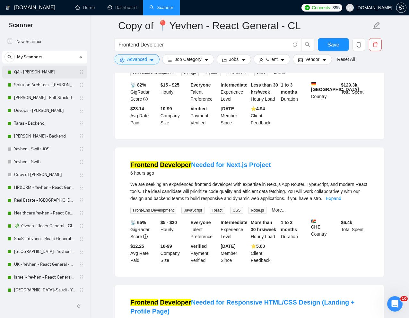
click at [30, 73] on link "QA - [PERSON_NAME]" at bounding box center [44, 72] width 61 height 13
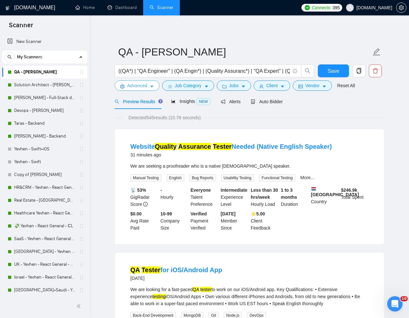
click at [136, 86] on span "Advanced" at bounding box center [137, 85] width 20 height 7
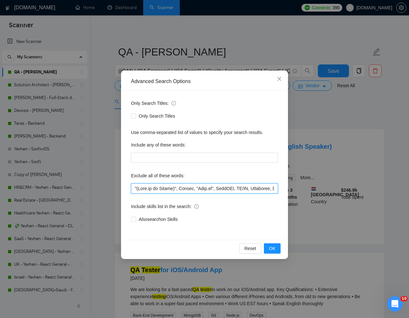
click at [134, 191] on input "text" at bounding box center [204, 189] width 147 height 10
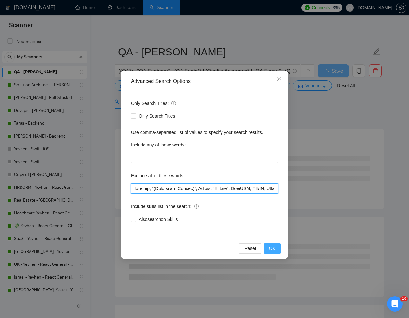
type input "website, "(Node.js or Python)", Python, "Node.js", ChatGPT, UX/UI, Developer, S…"
click at [267, 251] on button "OK" at bounding box center [272, 249] width 17 height 10
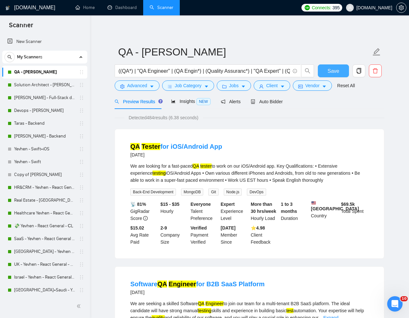
click at [331, 71] on span "Save" at bounding box center [333, 71] width 12 height 8
